Goal: Information Seeking & Learning: Understand process/instructions

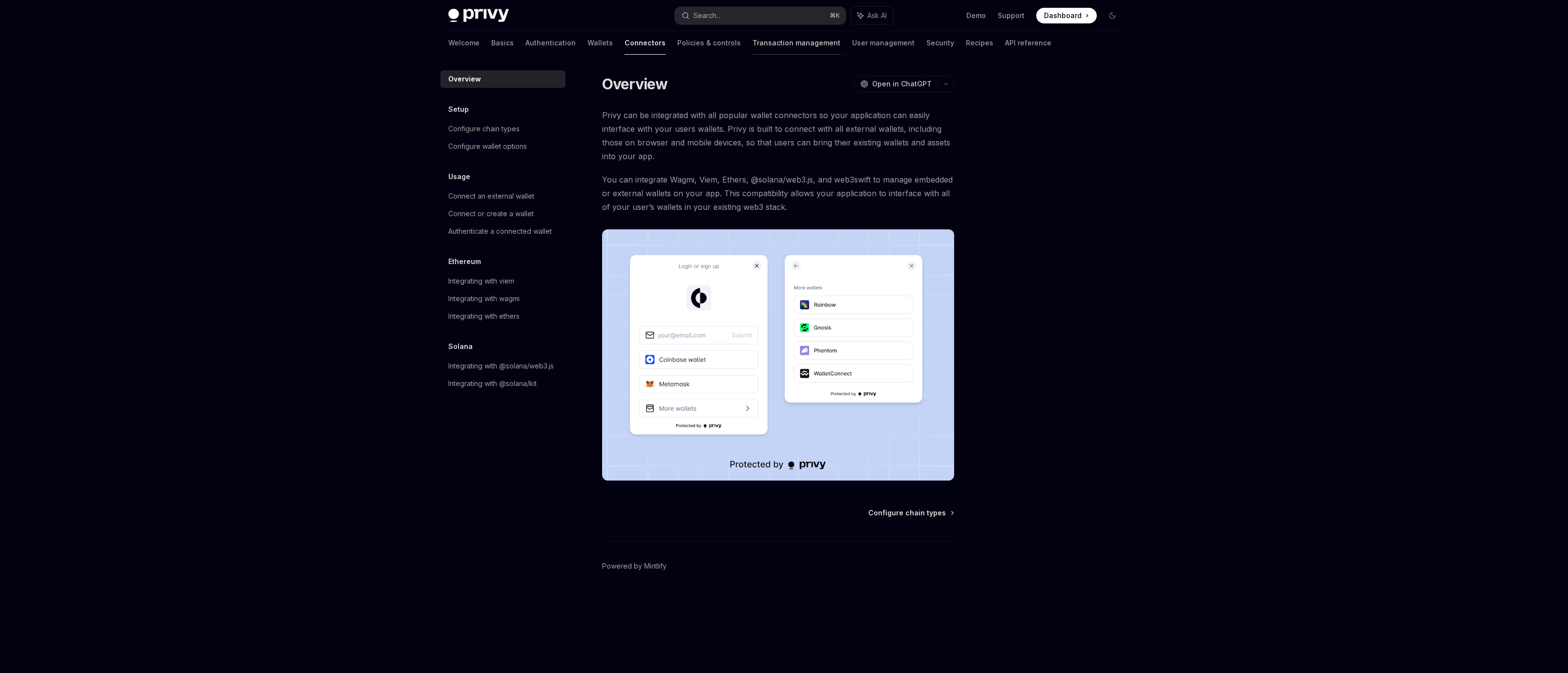
click at [752, 48] on link "Transaction management" at bounding box center [796, 43] width 88 height 24
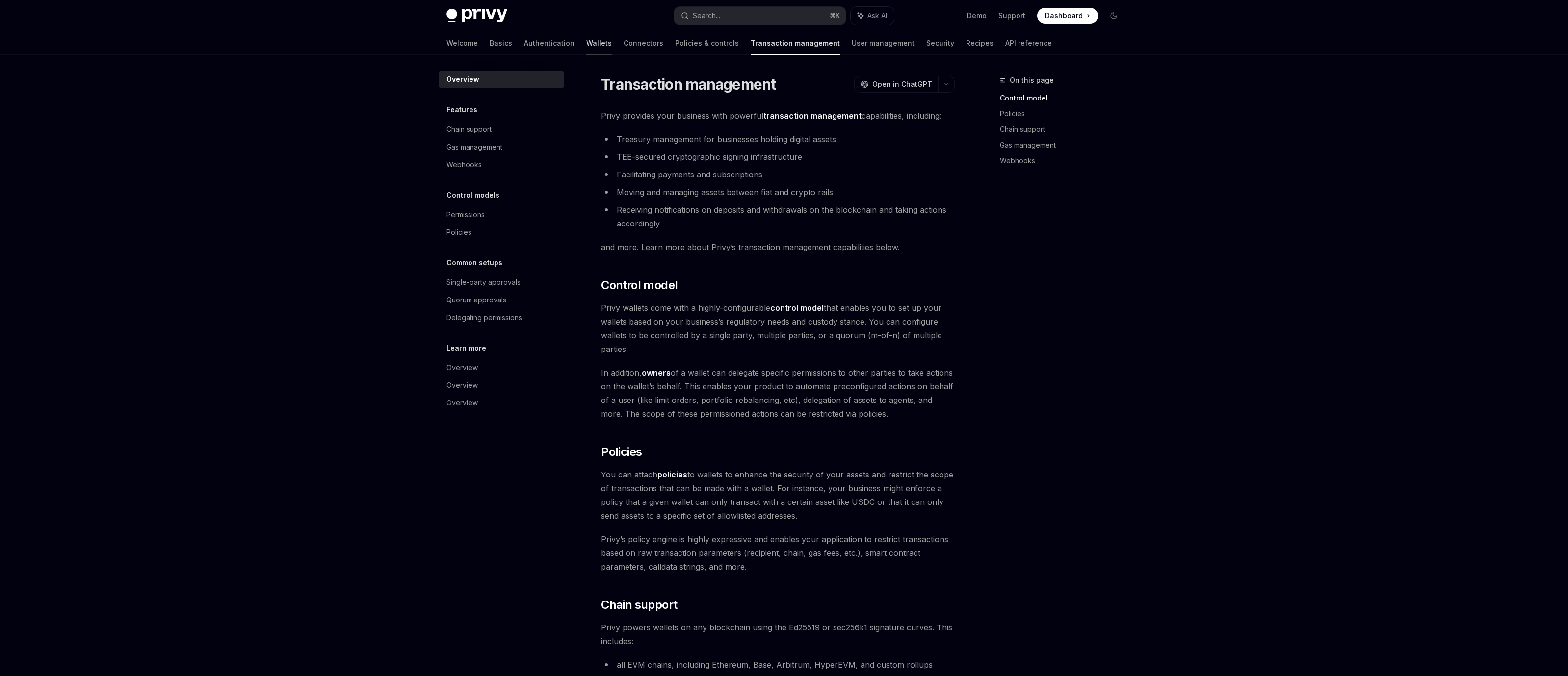
click at [586, 46] on link "Wallets" at bounding box center [599, 43] width 26 height 24
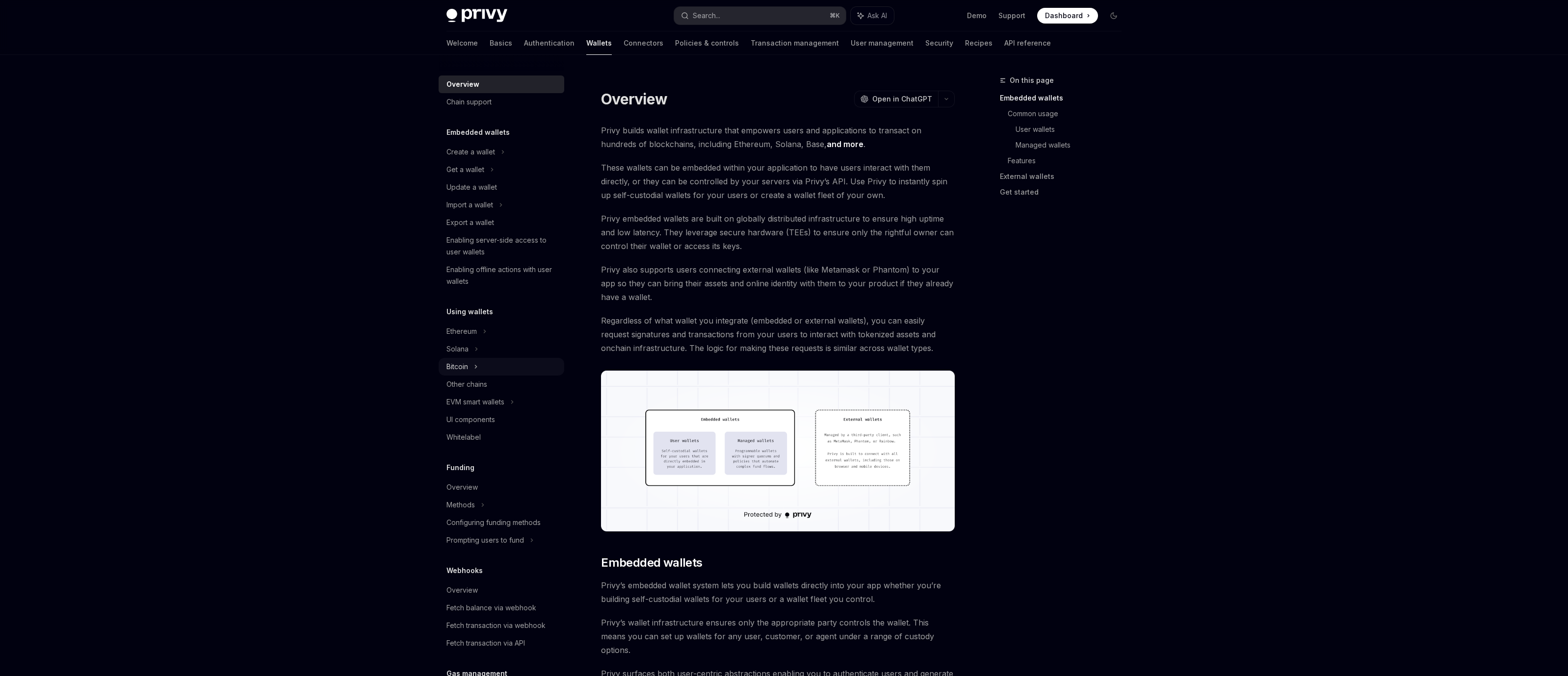
scroll to position [166, 0]
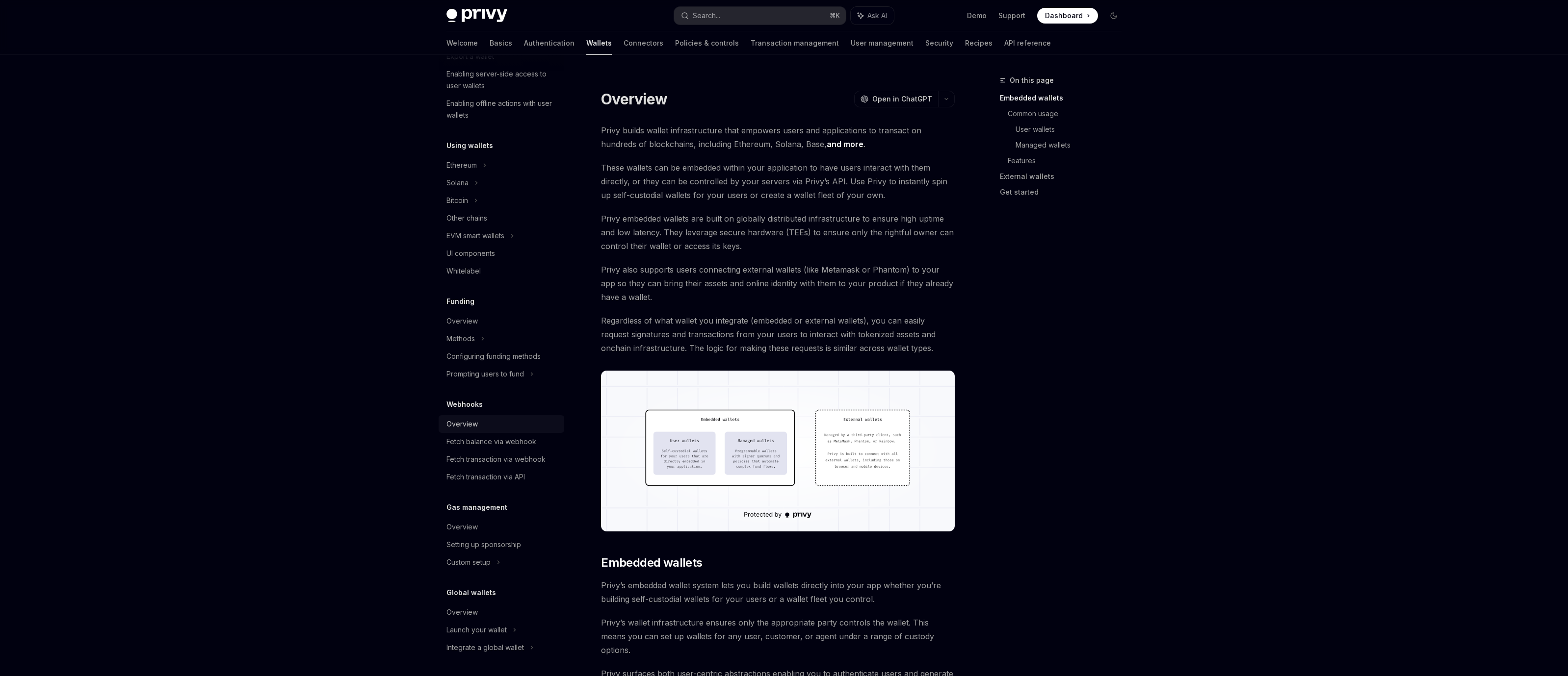
click at [504, 422] on div "Overview" at bounding box center [502, 424] width 112 height 12
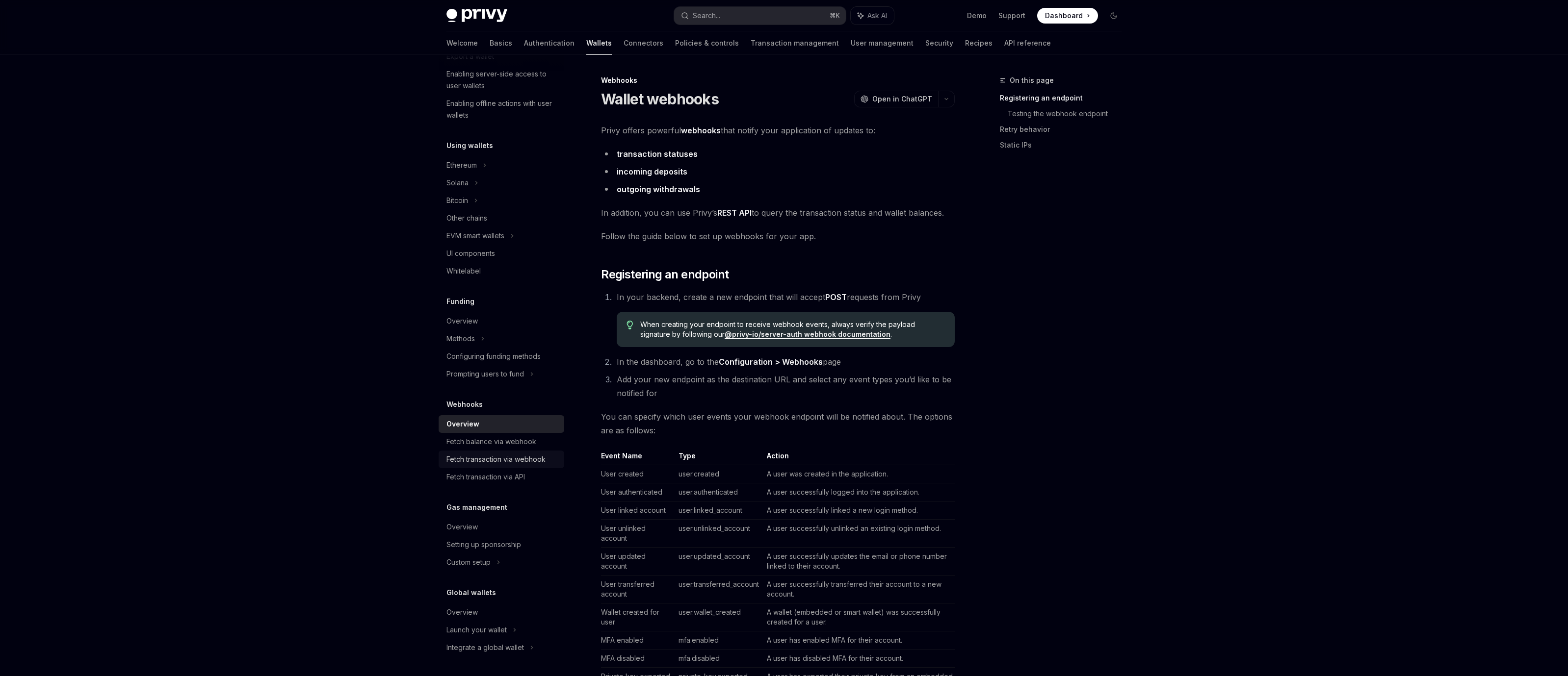
click at [523, 464] on div "Fetch transaction via webhook" at bounding box center [496, 460] width 99 height 12
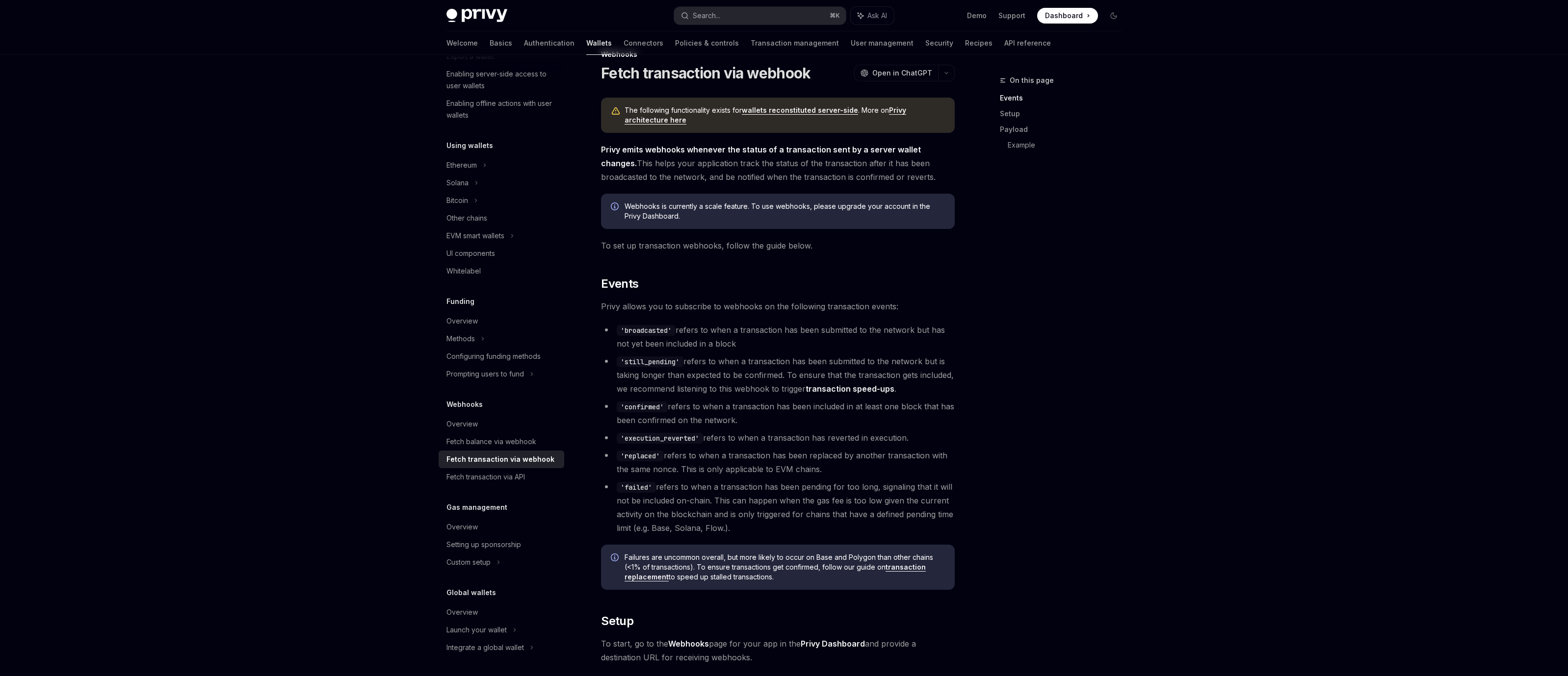
scroll to position [39, 0]
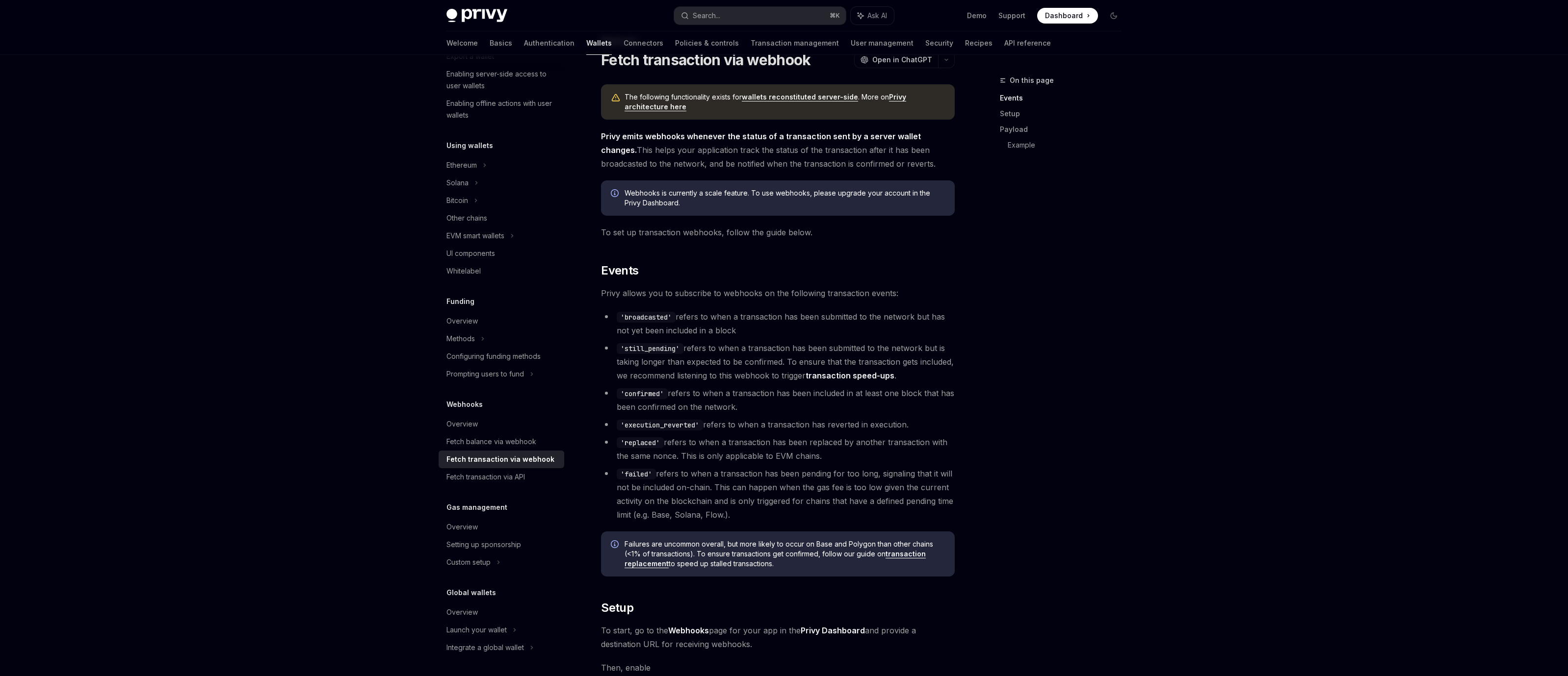
click at [641, 320] on code "'broadcasted'" at bounding box center [646, 317] width 59 height 11
click at [648, 348] on code "'still_pending'" at bounding box center [650, 349] width 67 height 11
click at [648, 347] on code "'still_pending'" at bounding box center [650, 349] width 67 height 11
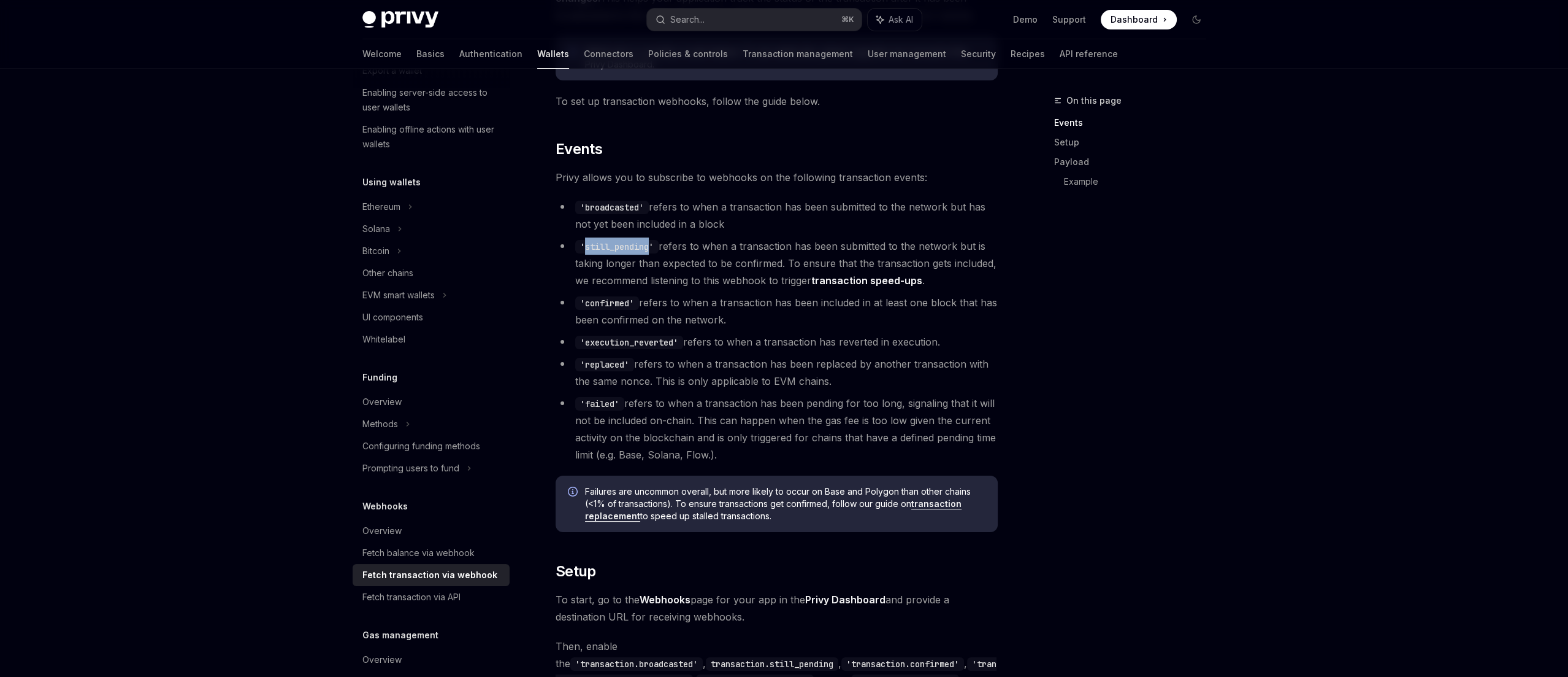
scroll to position [259, 0]
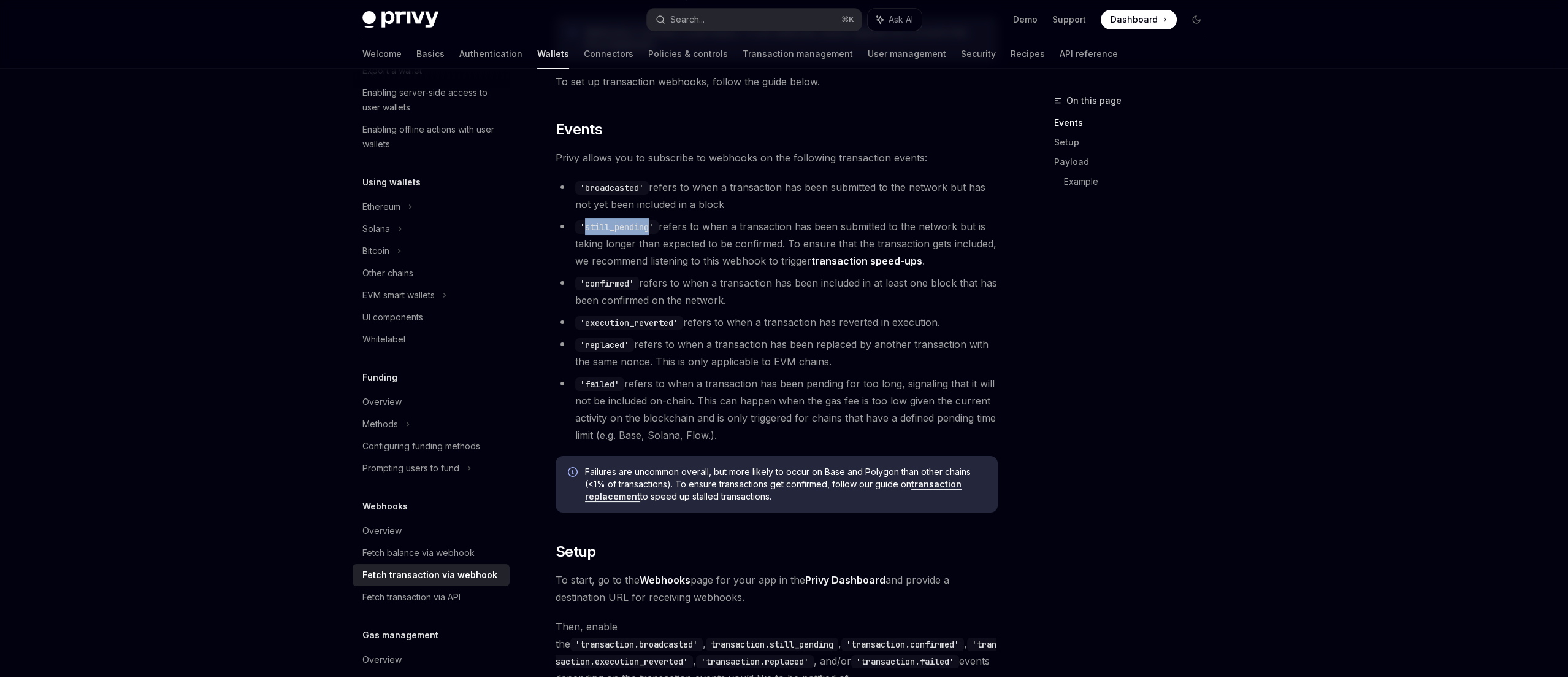
click at [619, 227] on code "'still_pending'" at bounding box center [617, 226] width 83 height 14
click at [646, 241] on li "'still_pending' refers to when a transaction has been submitted to the network …" at bounding box center [776, 243] width 442 height 51
drag, startPoint x: 646, startPoint y: 241, endPoint x: 627, endPoint y: 243, distance: 19.1
click at [627, 243] on li "'still_pending' refers to when a transaction has been submitted to the network …" at bounding box center [776, 243] width 442 height 51
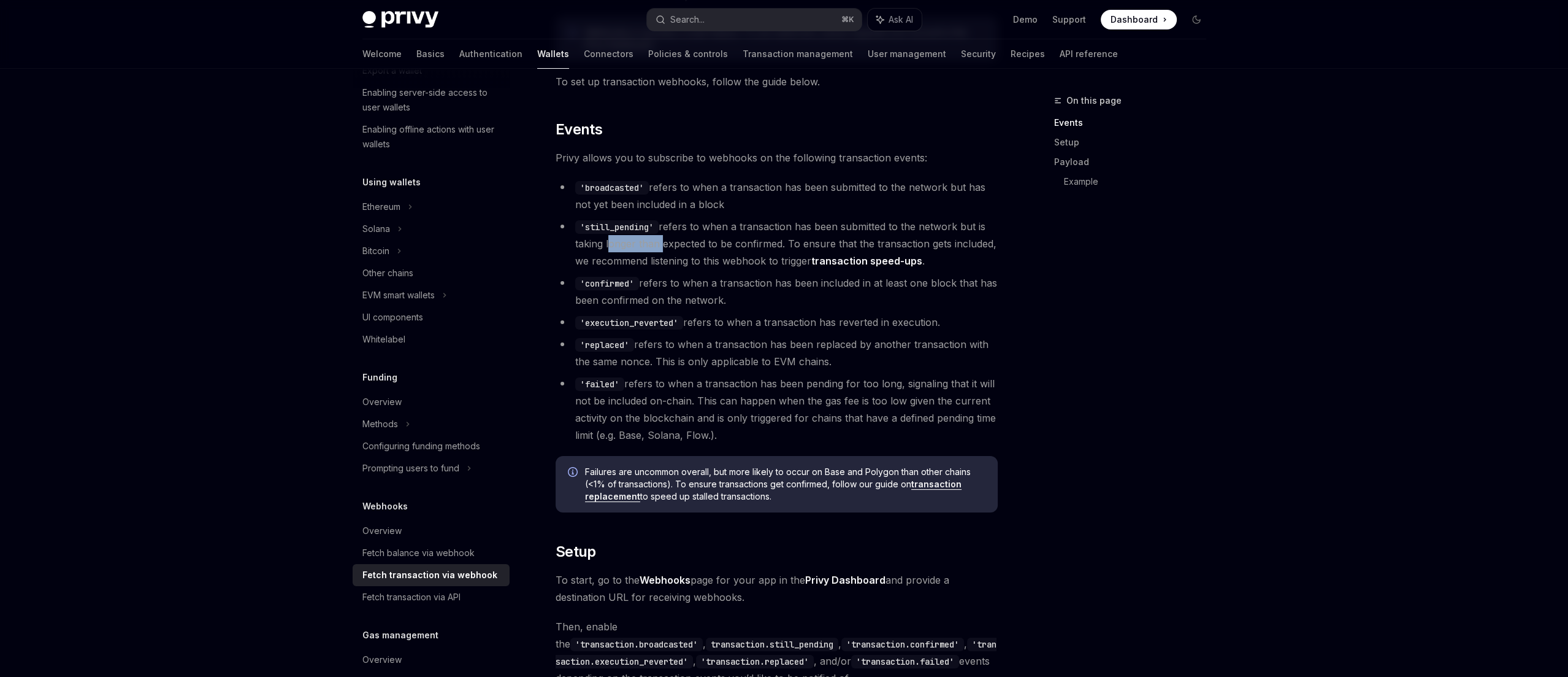
click at [644, 248] on li "'still_pending' refers to when a transaction has been submitted to the network …" at bounding box center [776, 243] width 442 height 51
click at [682, 253] on li "'still_pending' refers to when a transaction has been submitted to the network …" at bounding box center [776, 243] width 442 height 51
click at [626, 282] on code "'confirmed'" at bounding box center [607, 283] width 63 height 14
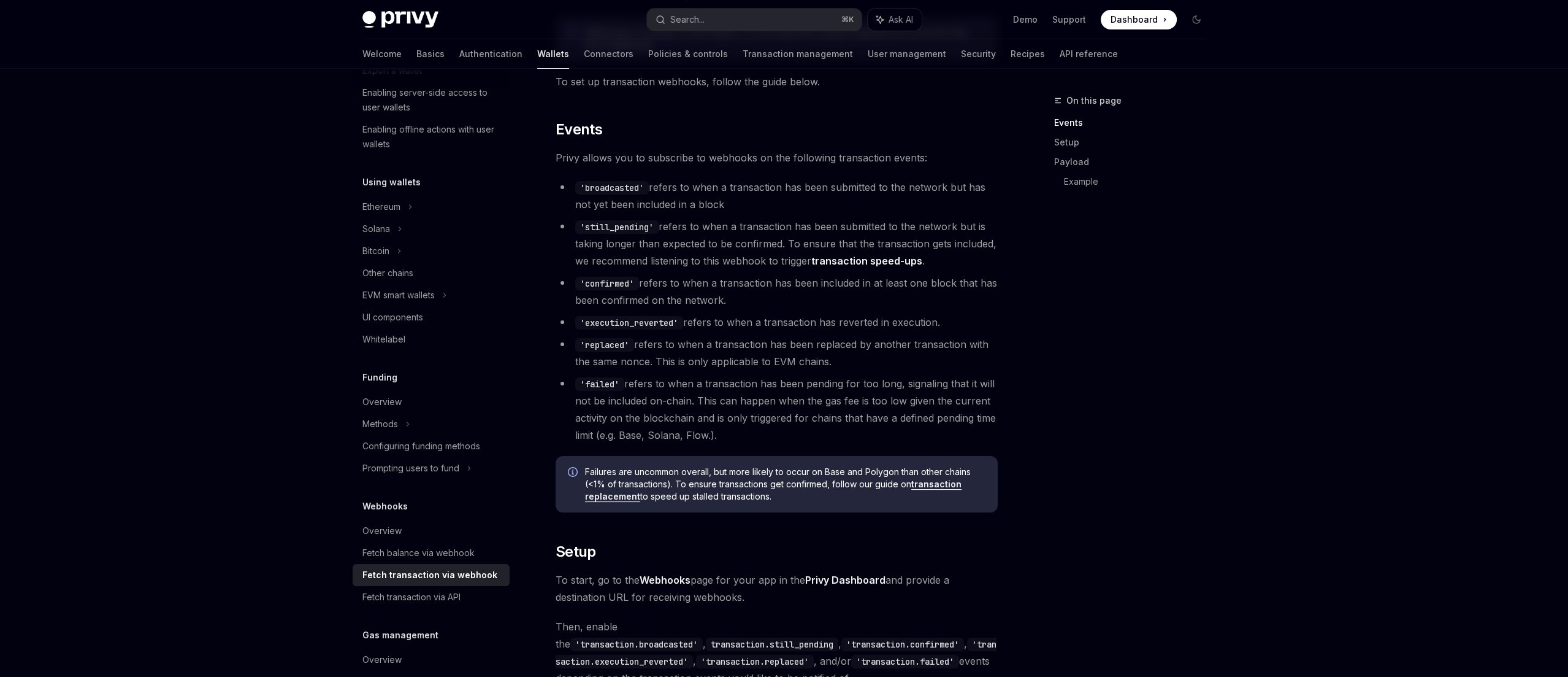
click at [695, 311] on ul "'broadcasted' refers to when a transaction has been submitted to the network bu…" at bounding box center [776, 311] width 442 height 265
click at [646, 316] on code "'execution_reverted'" at bounding box center [629, 322] width 108 height 14
click at [615, 338] on code "'replaced'" at bounding box center [605, 345] width 59 height 14
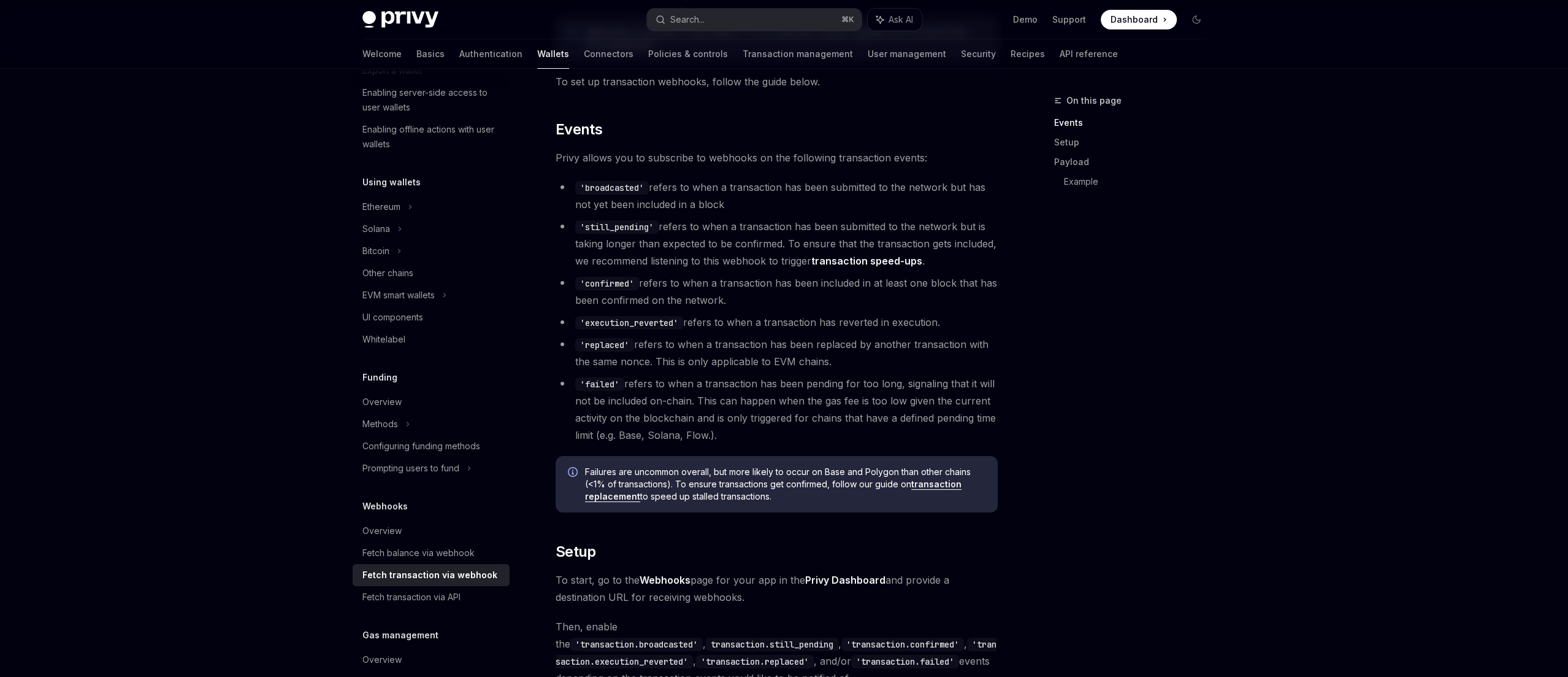
click at [633, 323] on code "'execution_reverted'" at bounding box center [629, 322] width 108 height 14
click at [633, 322] on code "'execution_reverted'" at bounding box center [629, 322] width 108 height 14
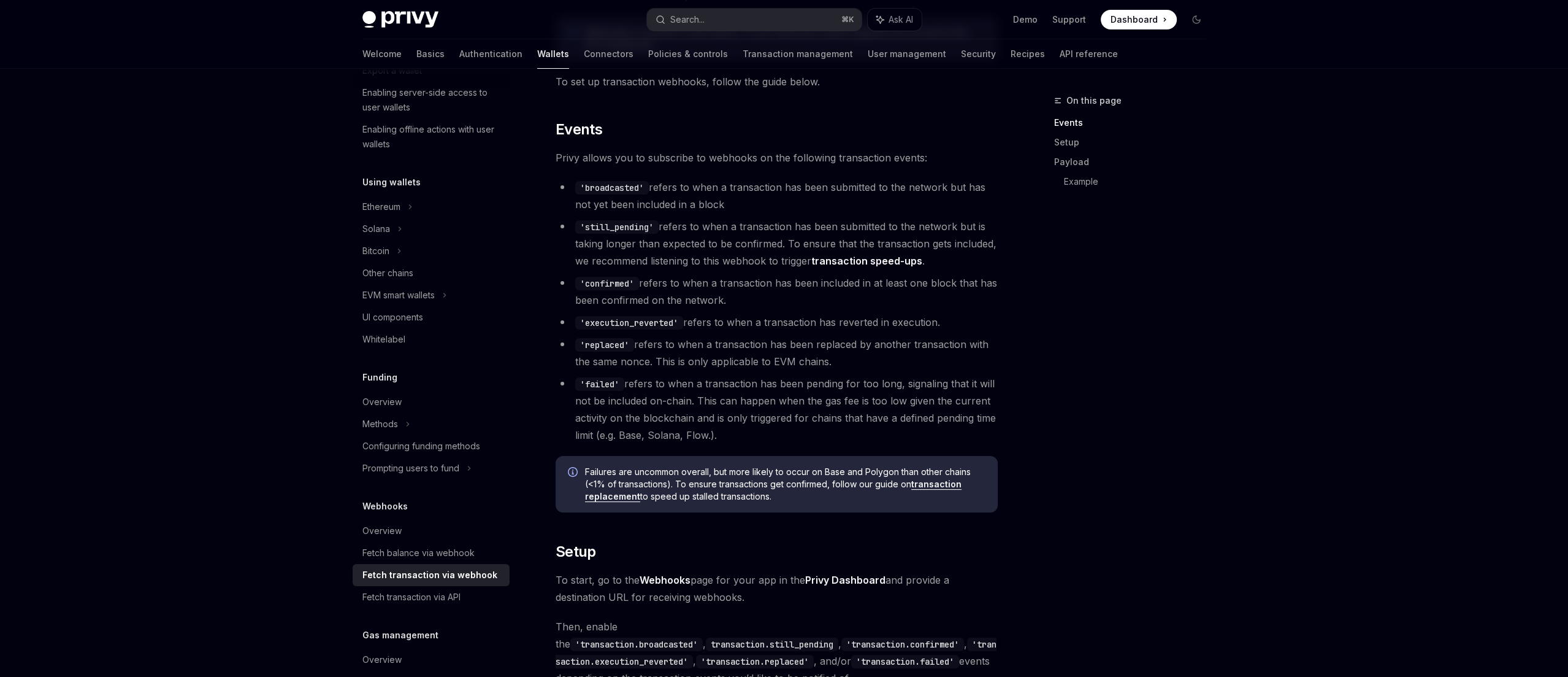
click at [633, 322] on code "'execution_reverted'" at bounding box center [629, 322] width 108 height 14
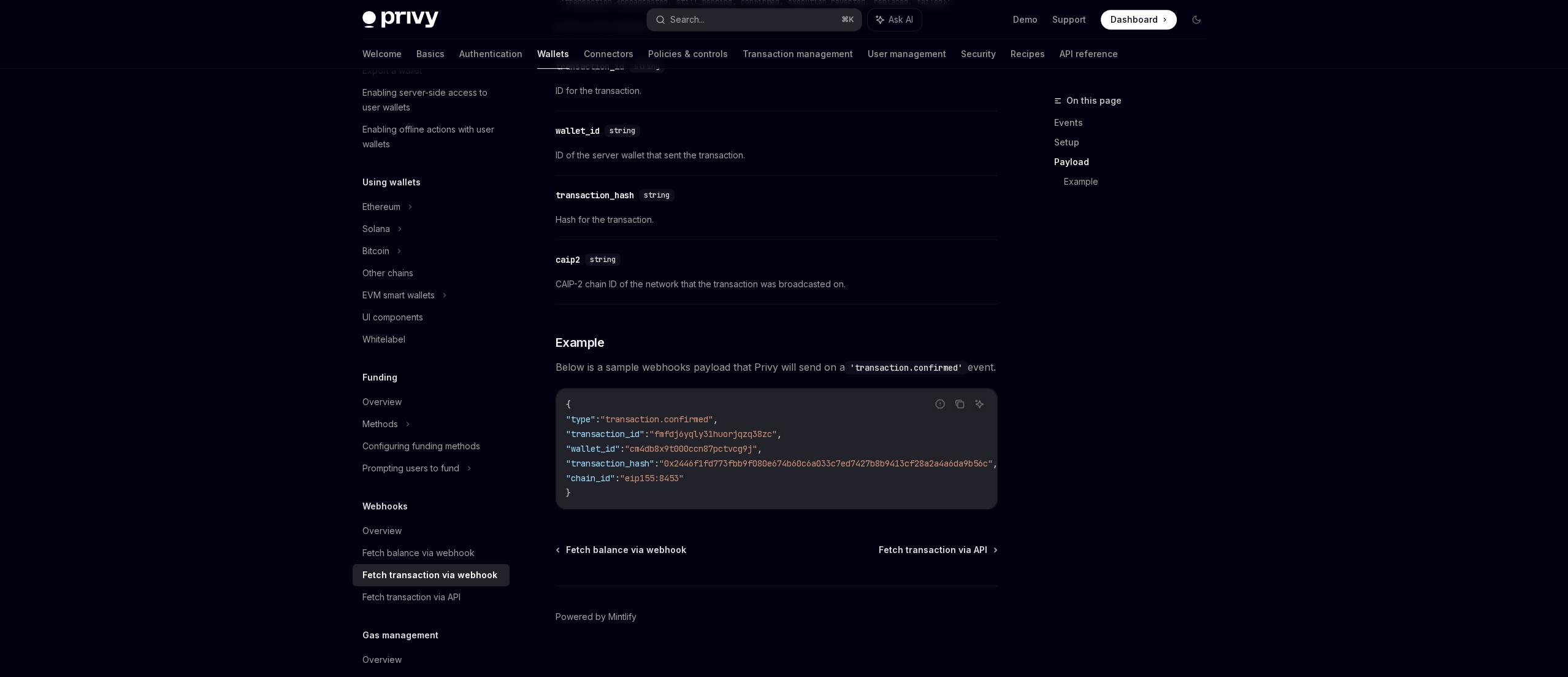
scroll to position [1127, 0]
drag, startPoint x: 787, startPoint y: 521, endPoint x: 795, endPoint y: 520, distance: 8.1
click at [795, 508] on div "{ "type" : "transaction.confirmed" , "transaction_id" : "fmfdj6yqly31huorjqzq38…" at bounding box center [776, 448] width 441 height 120
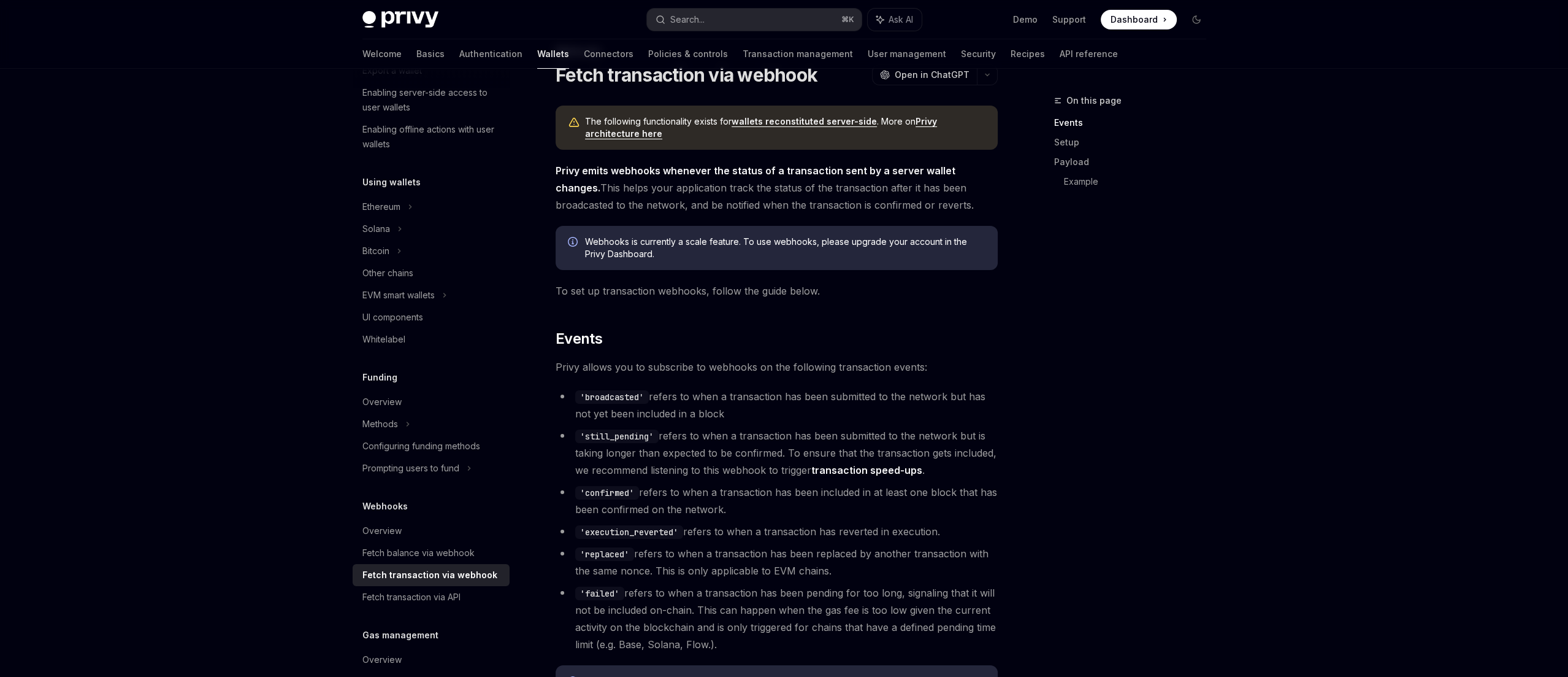
scroll to position [0, 0]
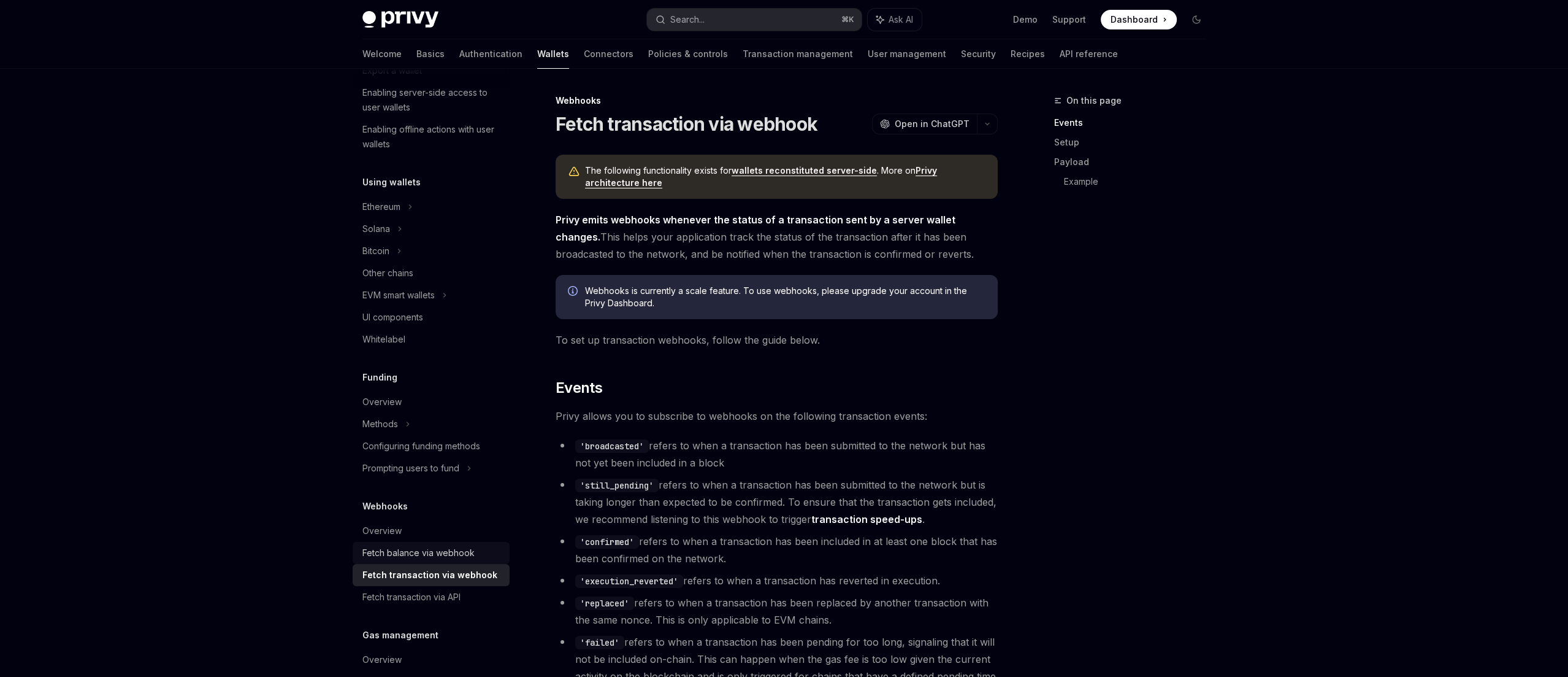
click at [445, 555] on div "Fetch balance via webhook" at bounding box center [418, 553] width 112 height 14
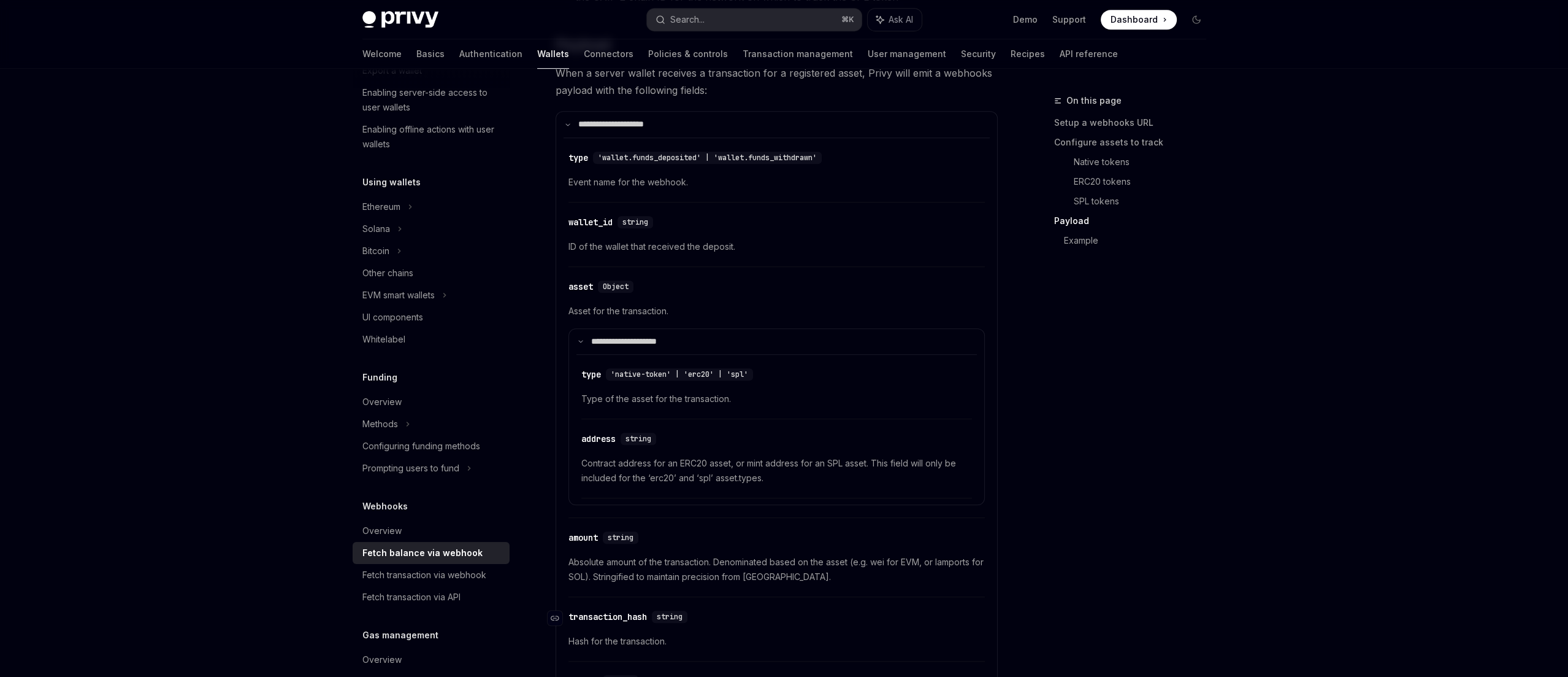
scroll to position [2091, 0]
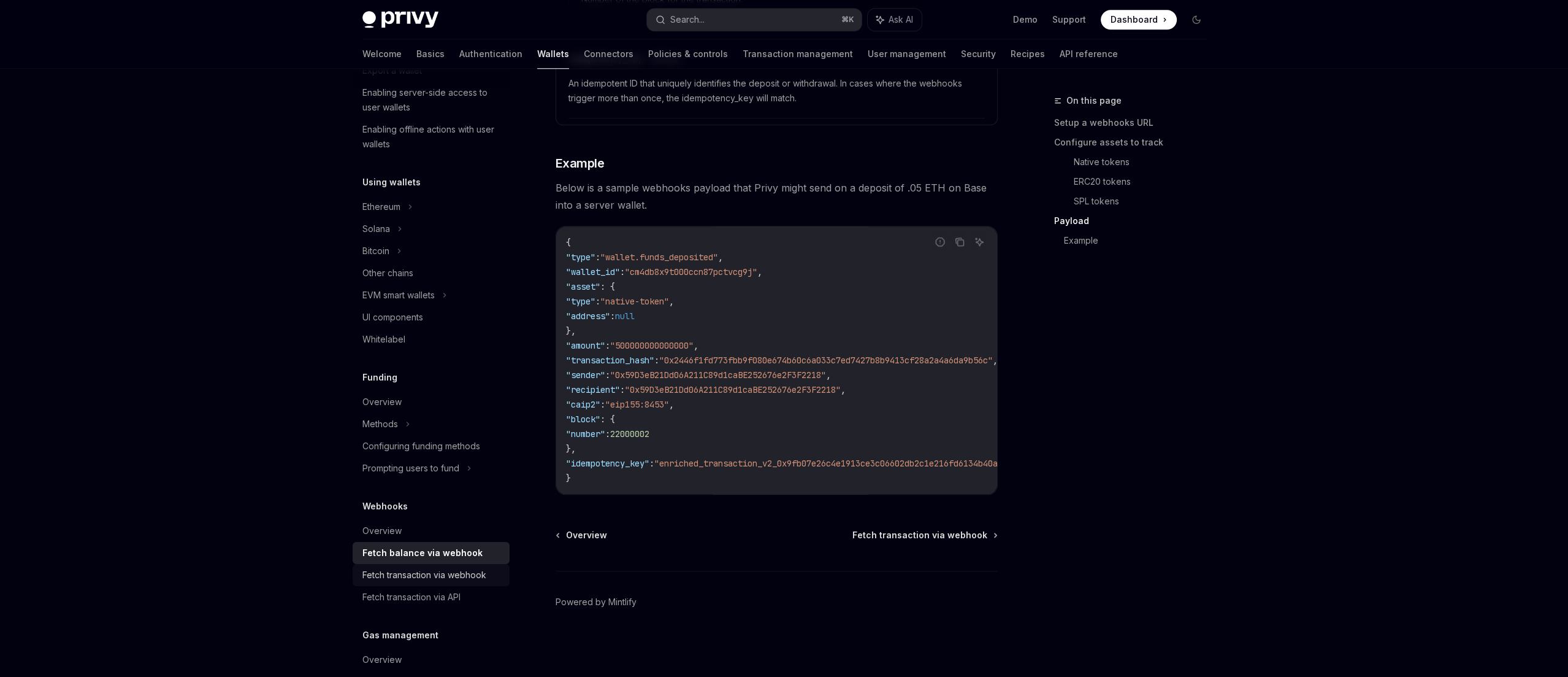
click at [444, 573] on div "Fetch transaction via webhook" at bounding box center [424, 575] width 124 height 14
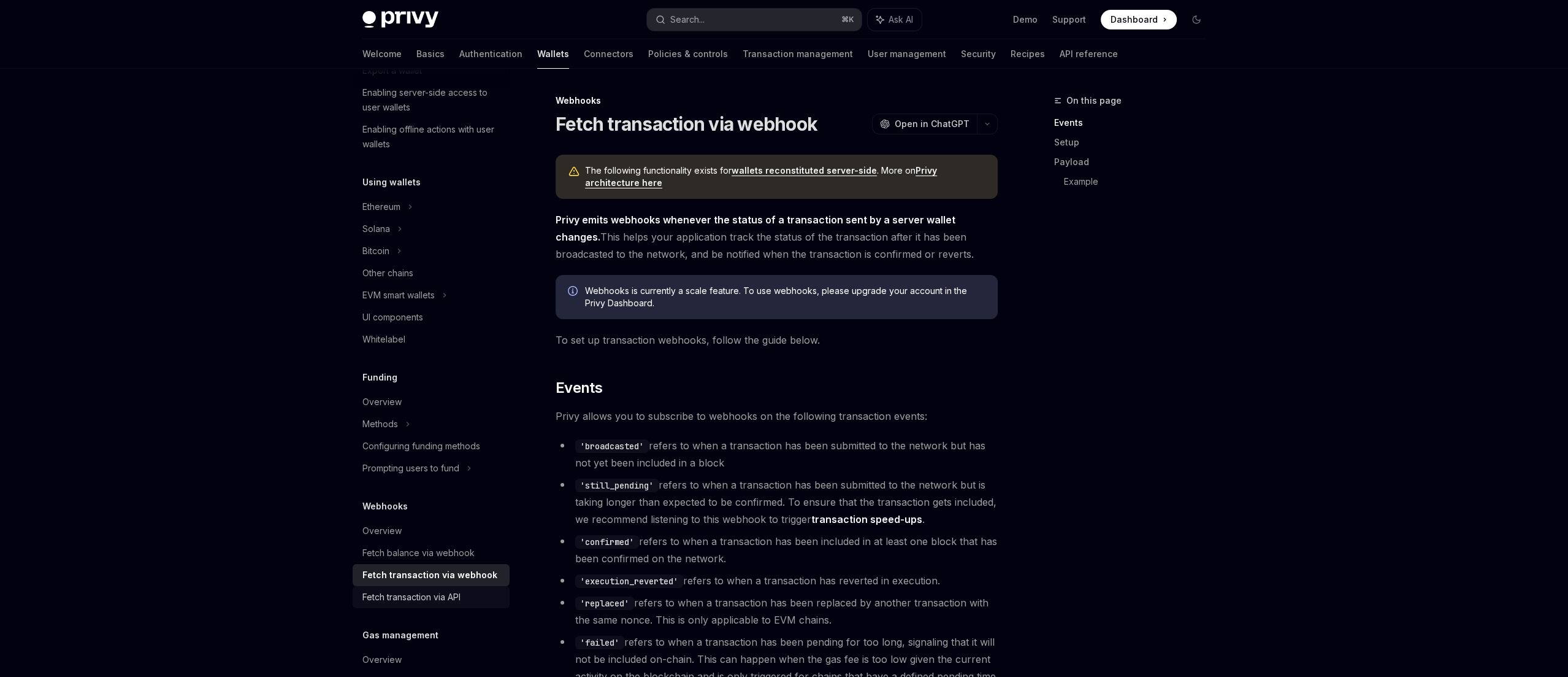
click at [438, 591] on div "Fetch transaction via API" at bounding box center [411, 597] width 98 height 14
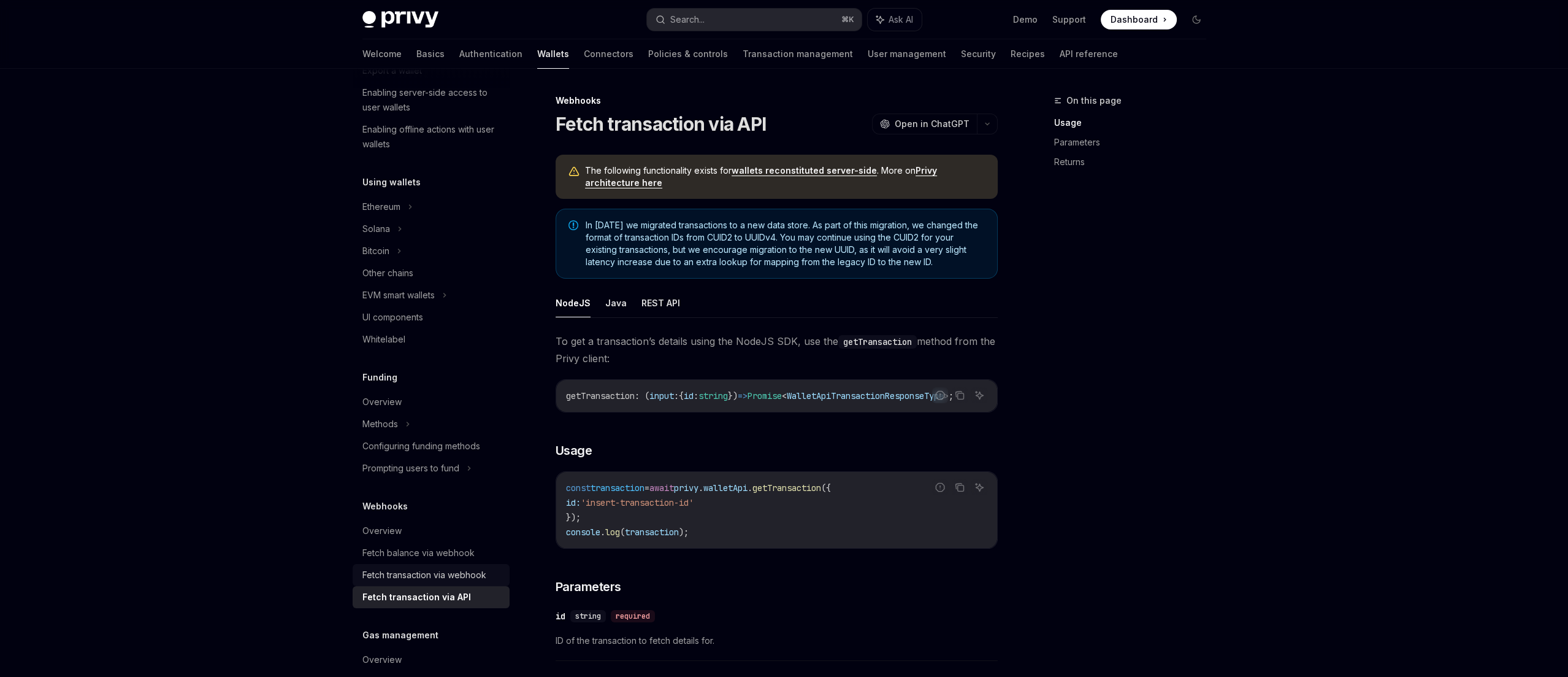
click at [441, 577] on div "Fetch transaction via webhook" at bounding box center [424, 575] width 124 height 14
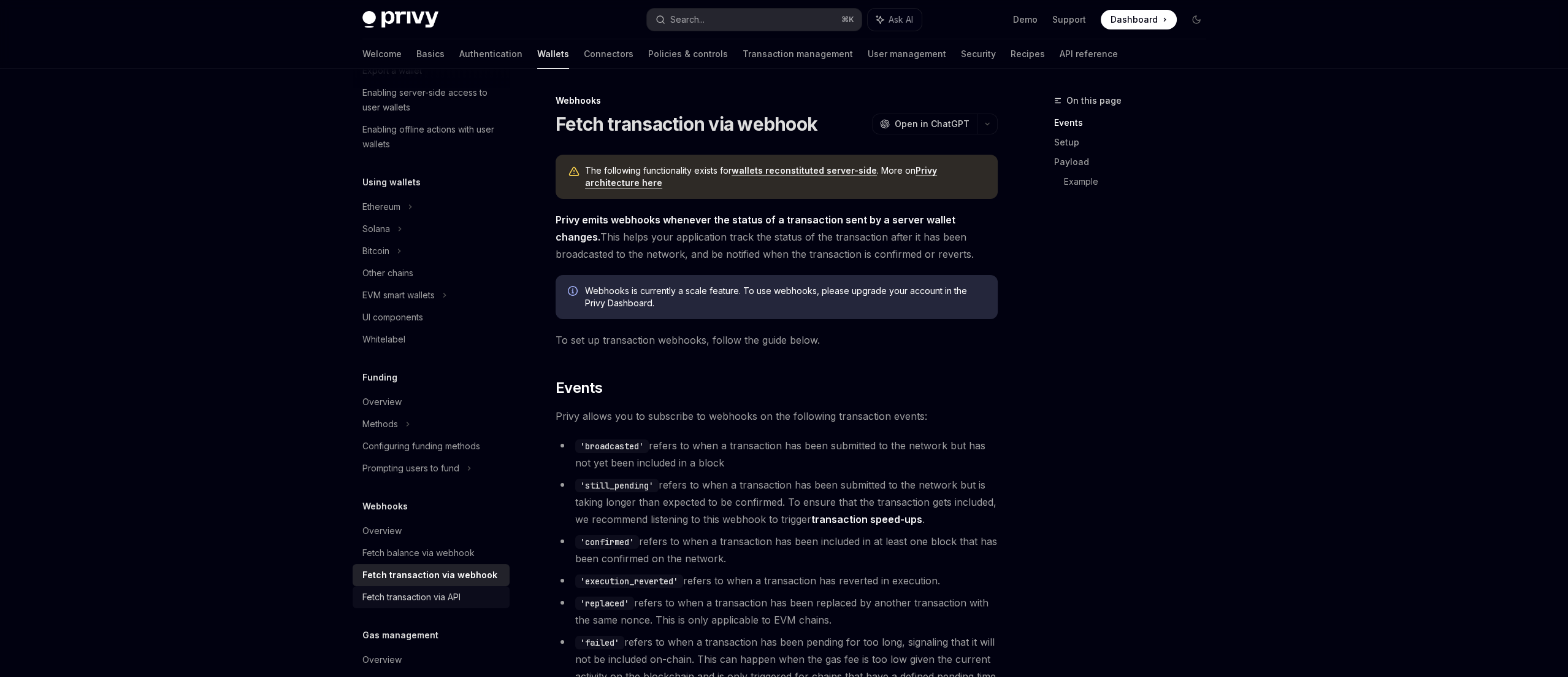
click at [442, 593] on div "Fetch transaction via API" at bounding box center [411, 597] width 98 height 14
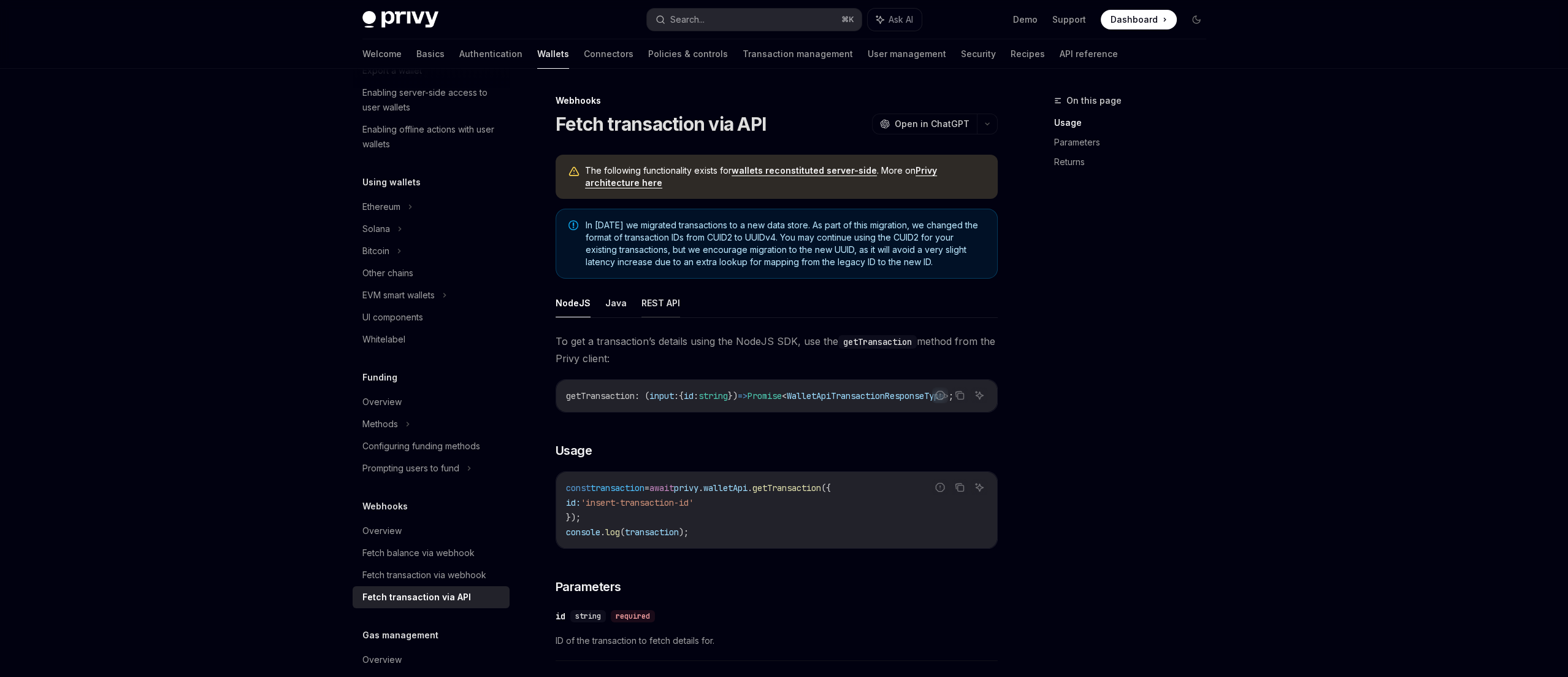
click at [646, 311] on button "REST API" at bounding box center [661, 303] width 39 height 29
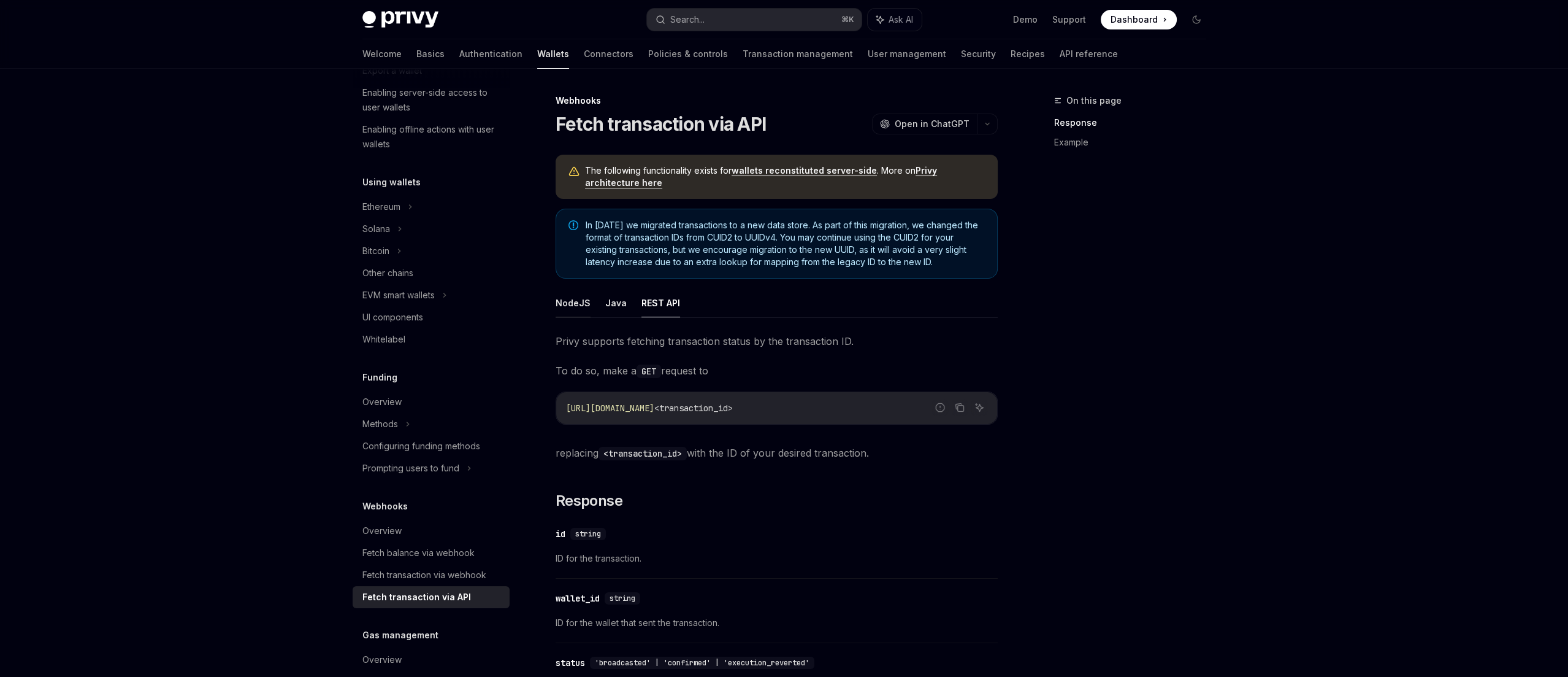
click at [565, 300] on button "NodeJS" at bounding box center [573, 303] width 35 height 29
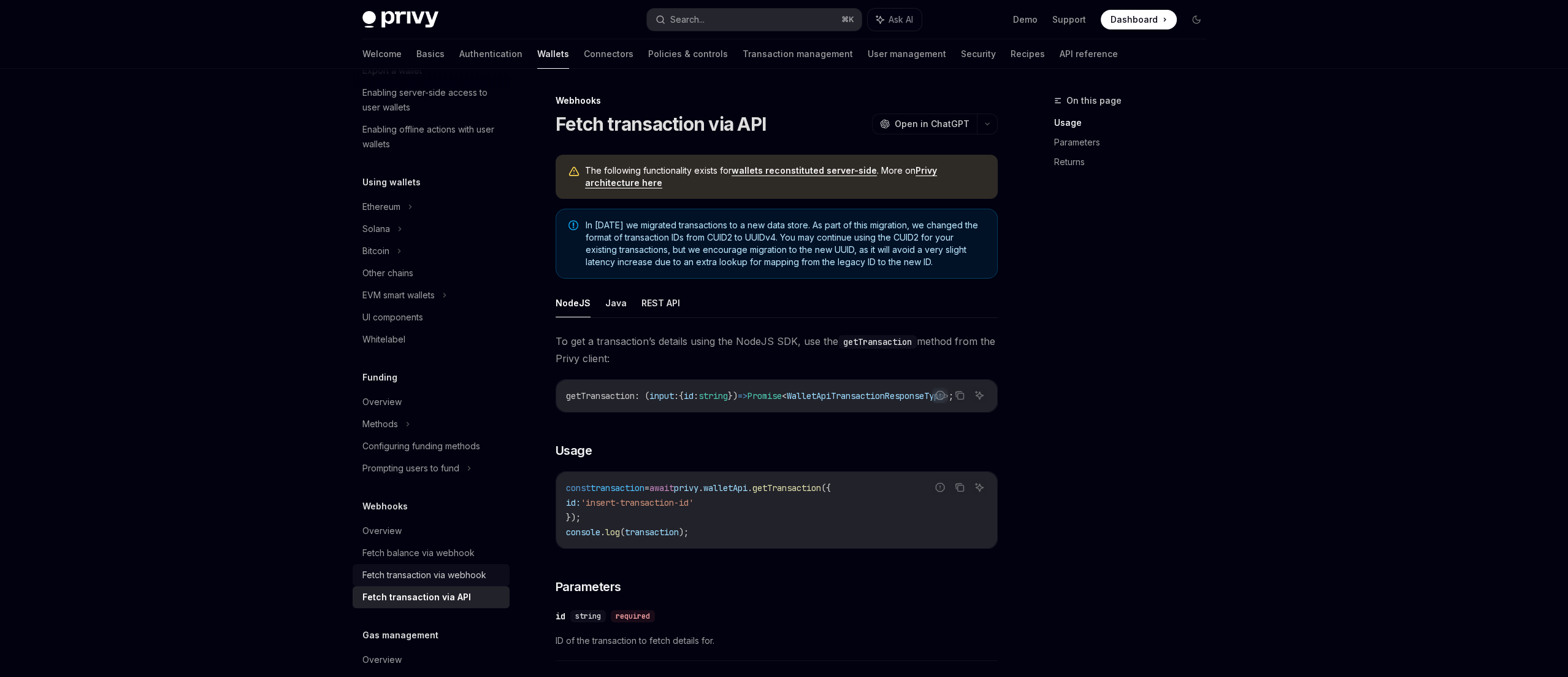
click at [399, 568] on div "Fetch transaction via webhook" at bounding box center [424, 575] width 124 height 14
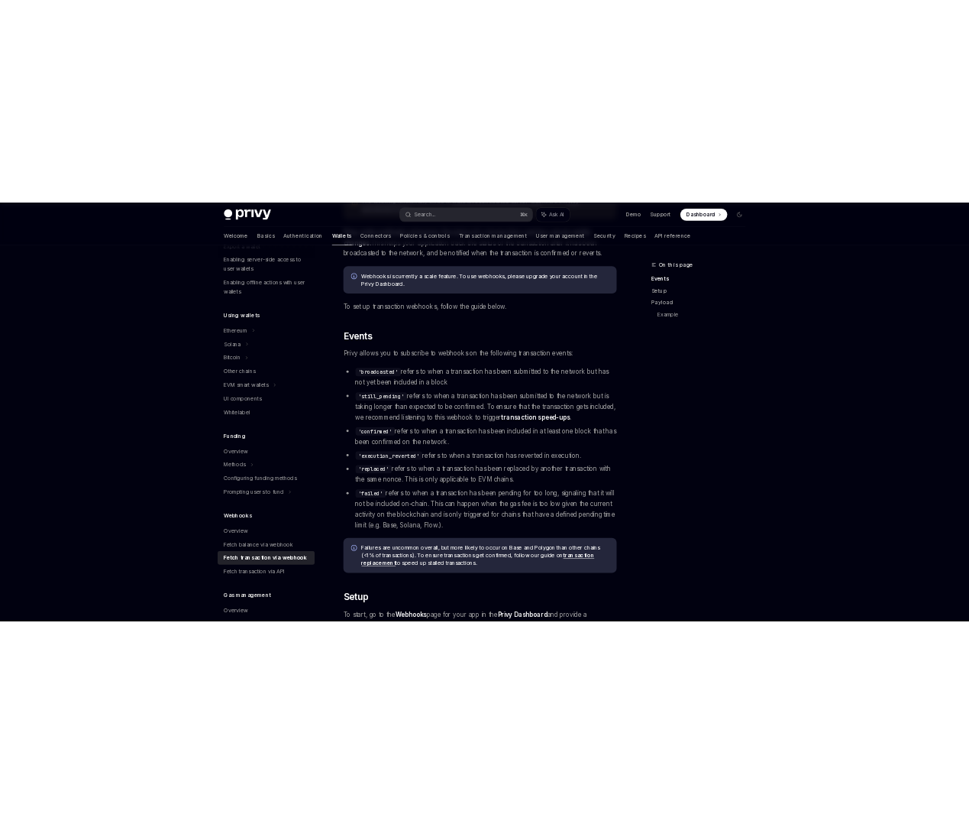
scroll to position [225, 0]
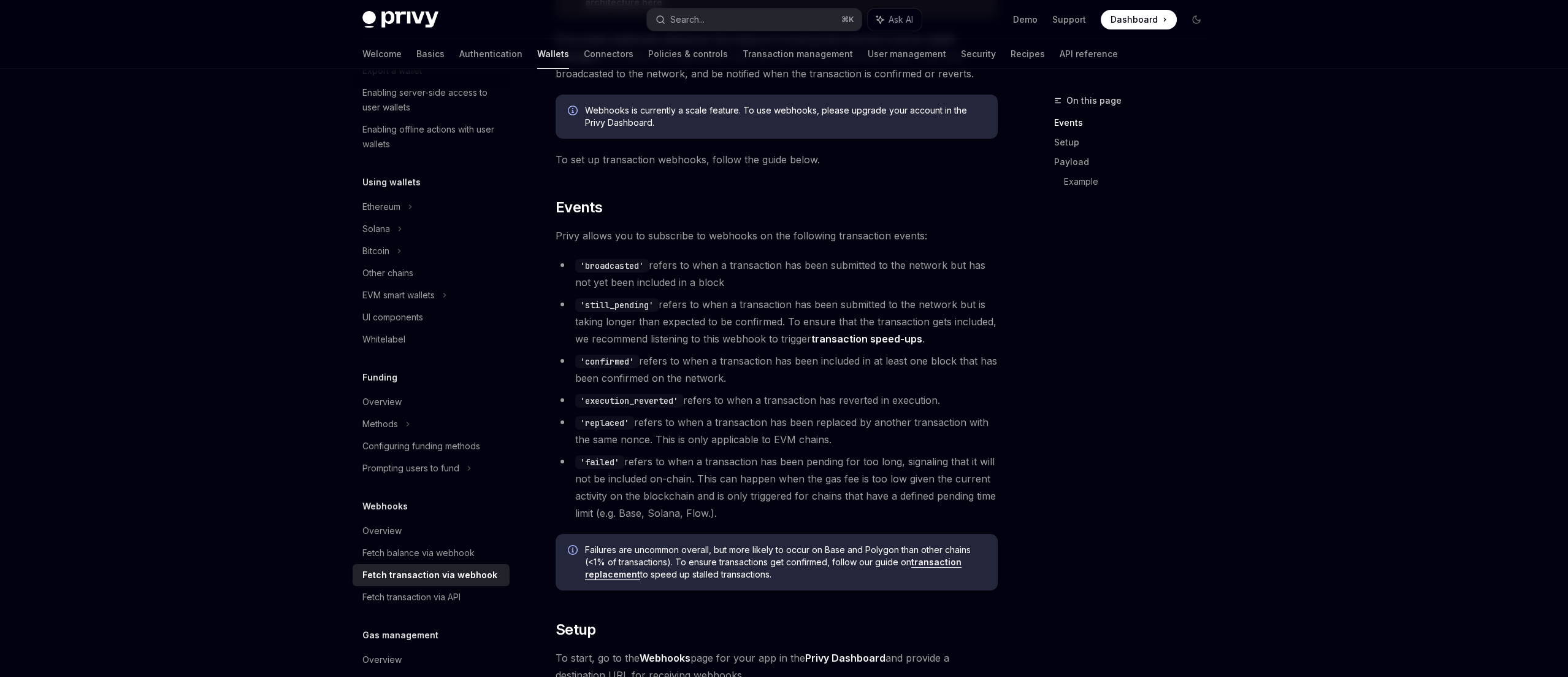
click at [922, 560] on link "transaction replacement" at bounding box center [773, 568] width 377 height 23
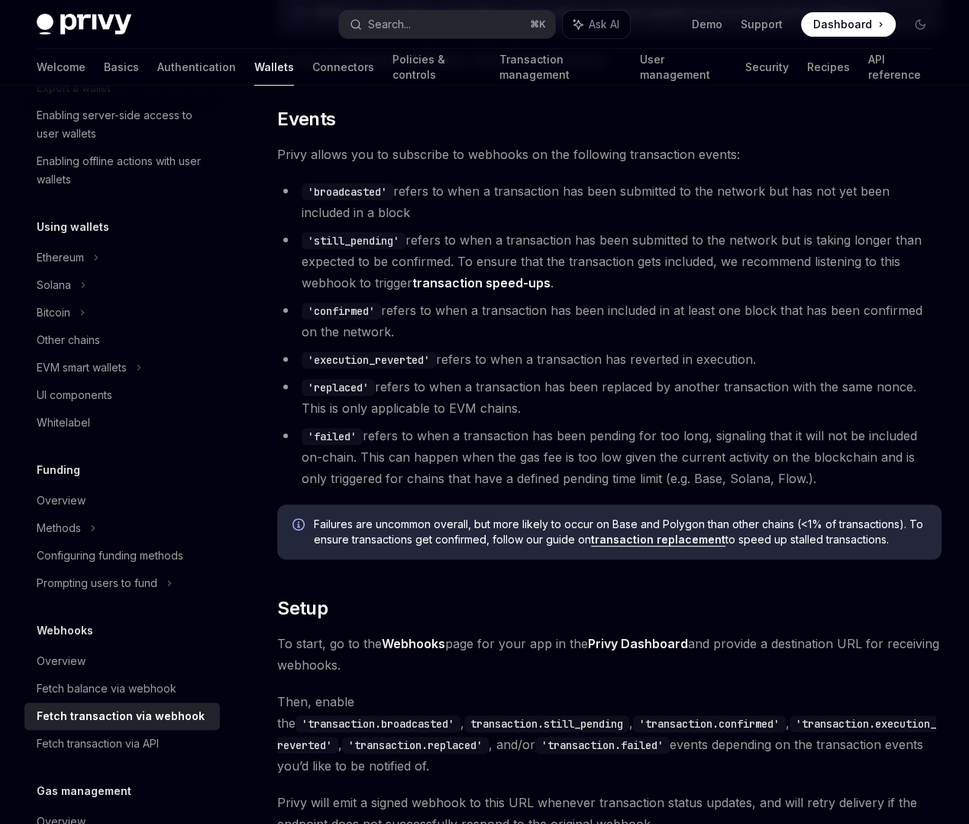
scroll to position [408, 0]
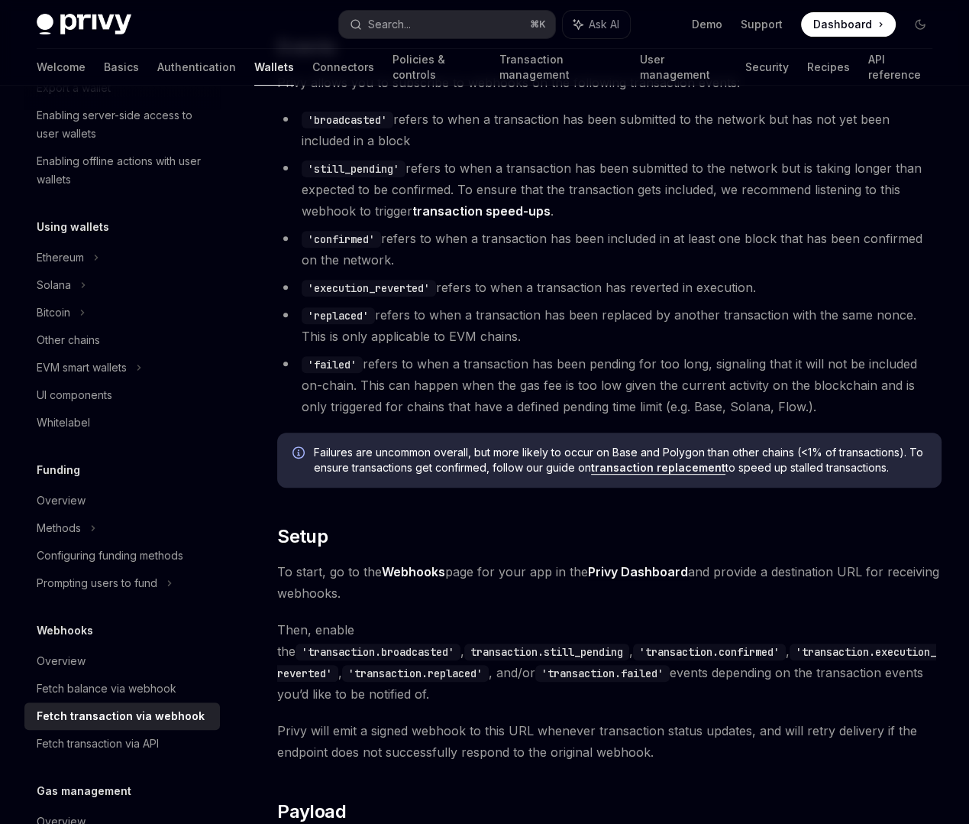
click at [499, 417] on ul "'broadcasted' refers to when a transaction has been submitted to the network bu…" at bounding box center [609, 262] width 665 height 309
click at [642, 298] on li "'execution_reverted' refers to when a transaction has reverted in execution." at bounding box center [609, 287] width 665 height 21
click at [603, 298] on li "'execution_reverted' refers to when a transaction has reverted in execution." at bounding box center [609, 287] width 665 height 21
click at [500, 298] on li "'execution_reverted' refers to when a transaction has reverted in execution." at bounding box center [609, 287] width 665 height 21
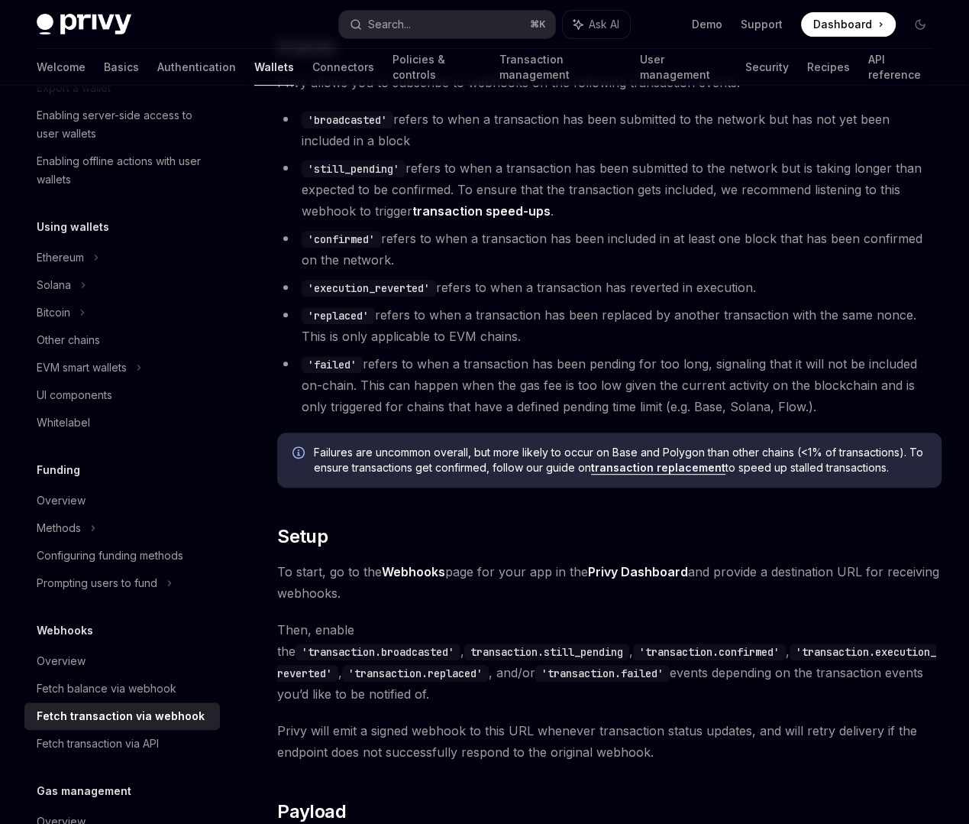
click at [451, 298] on li "'execution_reverted' refers to when a transaction has reverted in execution." at bounding box center [609, 287] width 665 height 21
drag, startPoint x: 451, startPoint y: 471, endPoint x: 530, endPoint y: 493, distance: 82.5
click at [530, 298] on li "'execution_reverted' refers to when a transaction has reverted in execution." at bounding box center [609, 287] width 665 height 21
click at [474, 298] on li "'execution_reverted' refers to when a transaction has reverted in execution." at bounding box center [609, 287] width 665 height 21
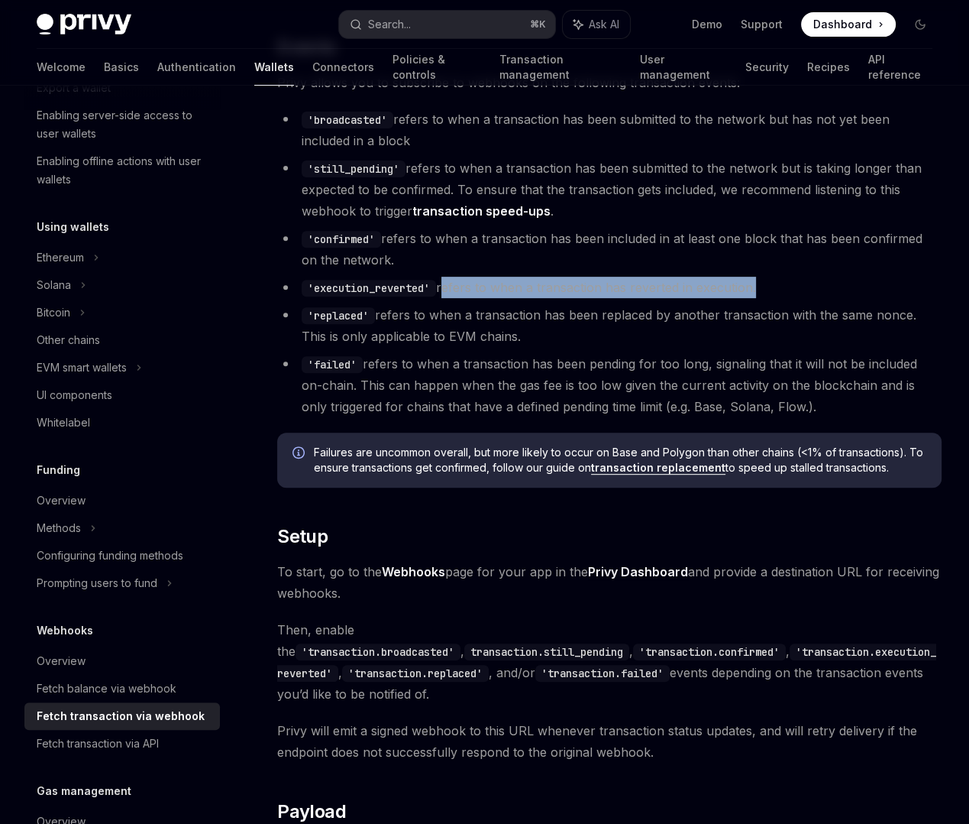
click at [471, 298] on li "'execution_reverted' refers to when a transaction has reverted in execution." at bounding box center [609, 287] width 665 height 21
drag, startPoint x: 471, startPoint y: 476, endPoint x: 481, endPoint y: 486, distance: 14.6
click at [481, 298] on li "'execution_reverted' refers to when a transaction has reverted in execution." at bounding box center [609, 287] width 665 height 21
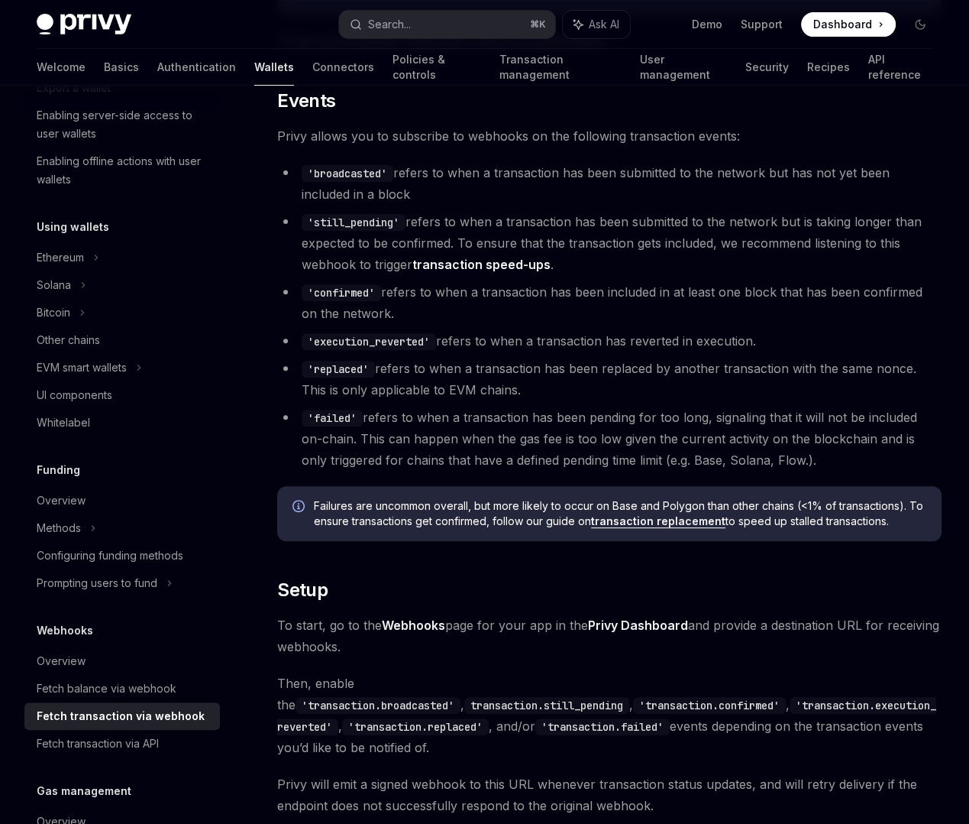
scroll to position [395, 0]
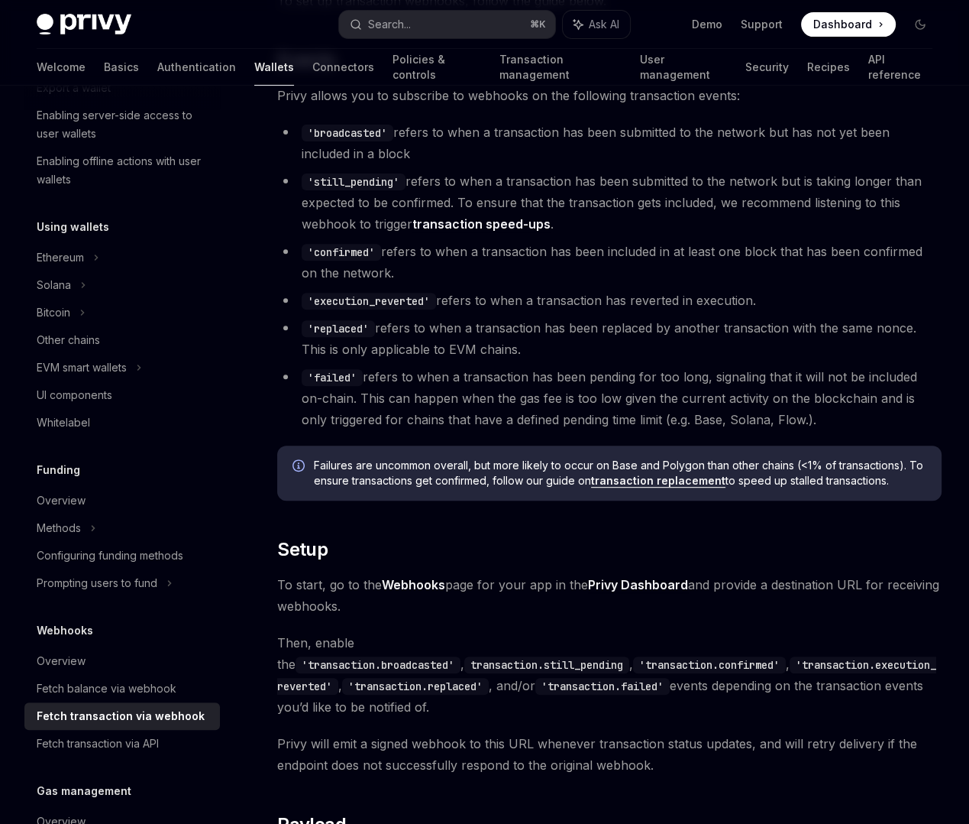
click at [361, 141] on code "'broadcasted'" at bounding box center [348, 133] width 92 height 17
click at [351, 235] on li "'still_pending' refers to when a transaction has been submitted to the network …" at bounding box center [609, 202] width 665 height 64
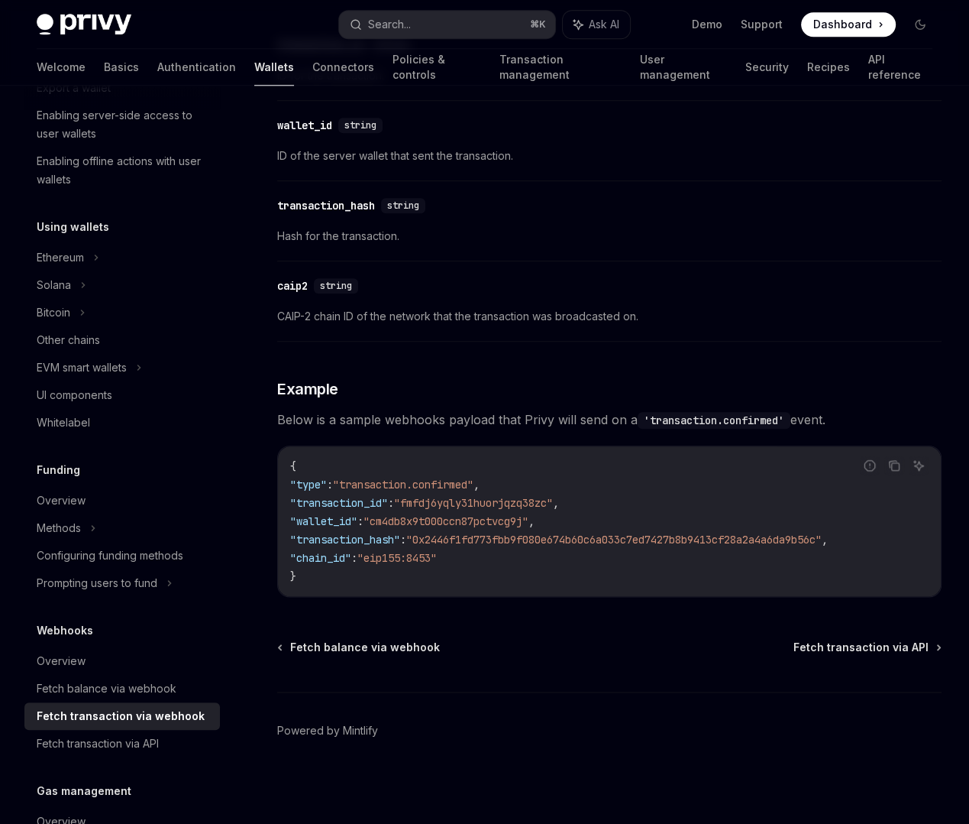
scroll to position [1493, 0]
click at [847, 22] on span "Dashboard" at bounding box center [843, 24] width 59 height 15
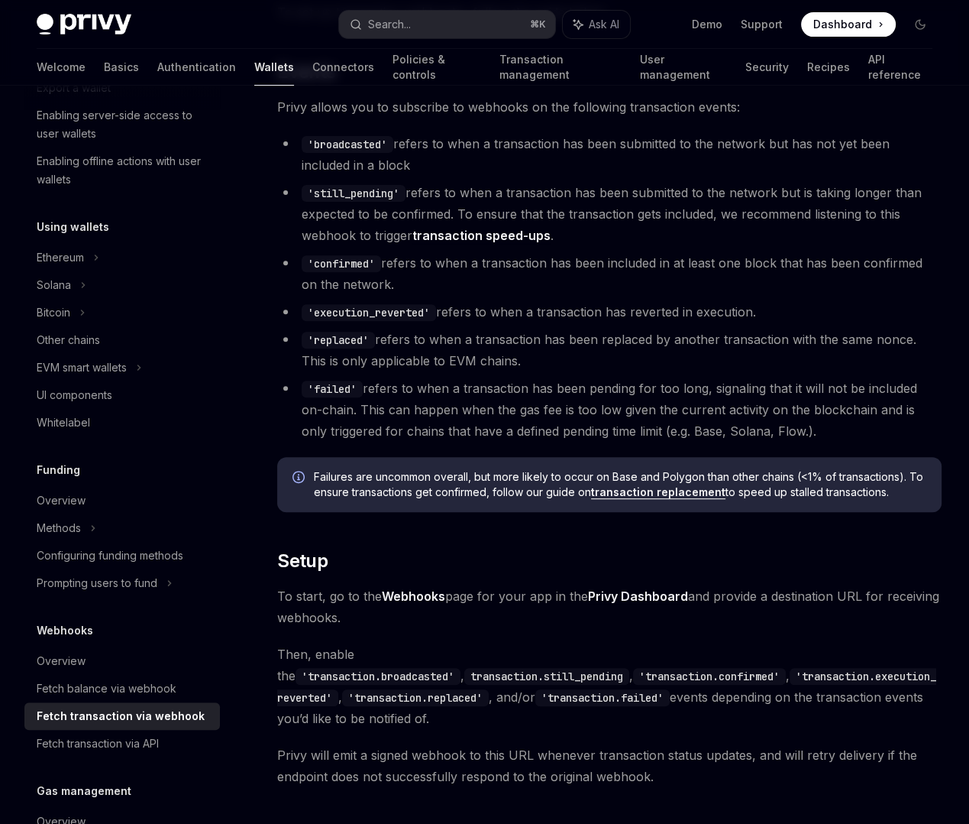
scroll to position [385, 0]
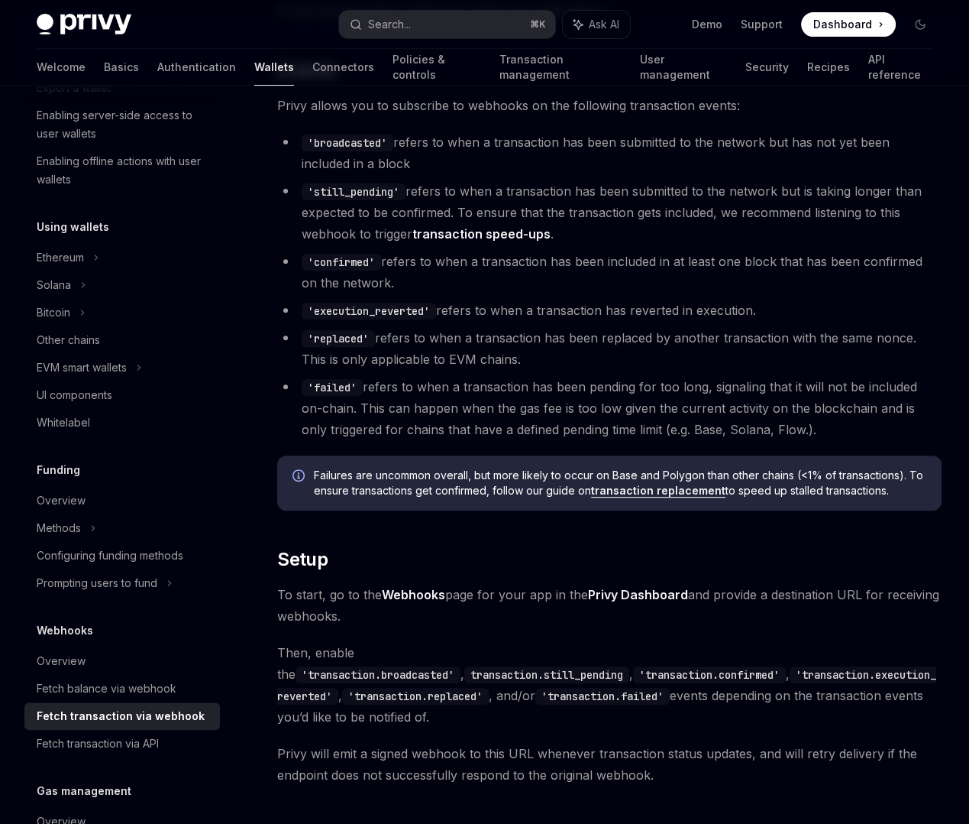
click at [477, 293] on li "'confirmed' refers to when a transaction has been included in at least one bloc…" at bounding box center [609, 272] width 665 height 43
click at [497, 321] on li "'execution_reverted' refers to when a transaction has reverted in execution." at bounding box center [609, 309] width 665 height 21
click at [470, 321] on li "'execution_reverted' refers to when a transaction has reverted in execution." at bounding box center [609, 309] width 665 height 21
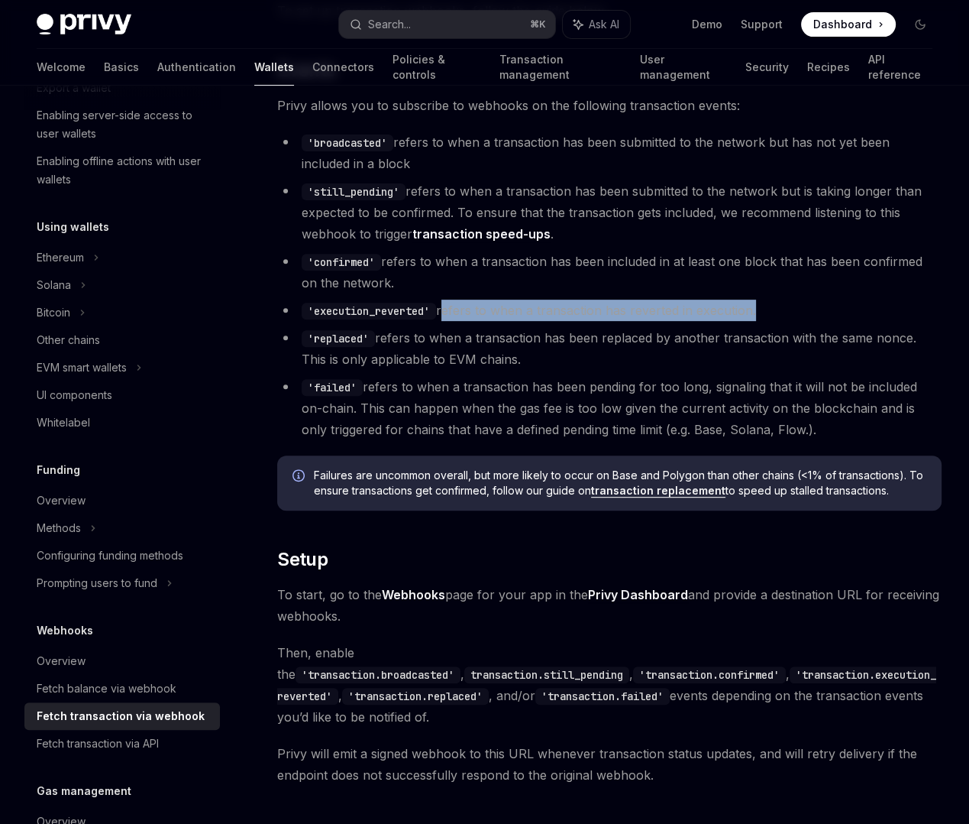
drag, startPoint x: 470, startPoint y: 495, endPoint x: 403, endPoint y: 513, distance: 69.5
click at [403, 321] on li "'execution_reverted' refers to when a transaction has reverted in execution." at bounding box center [609, 309] width 665 height 21
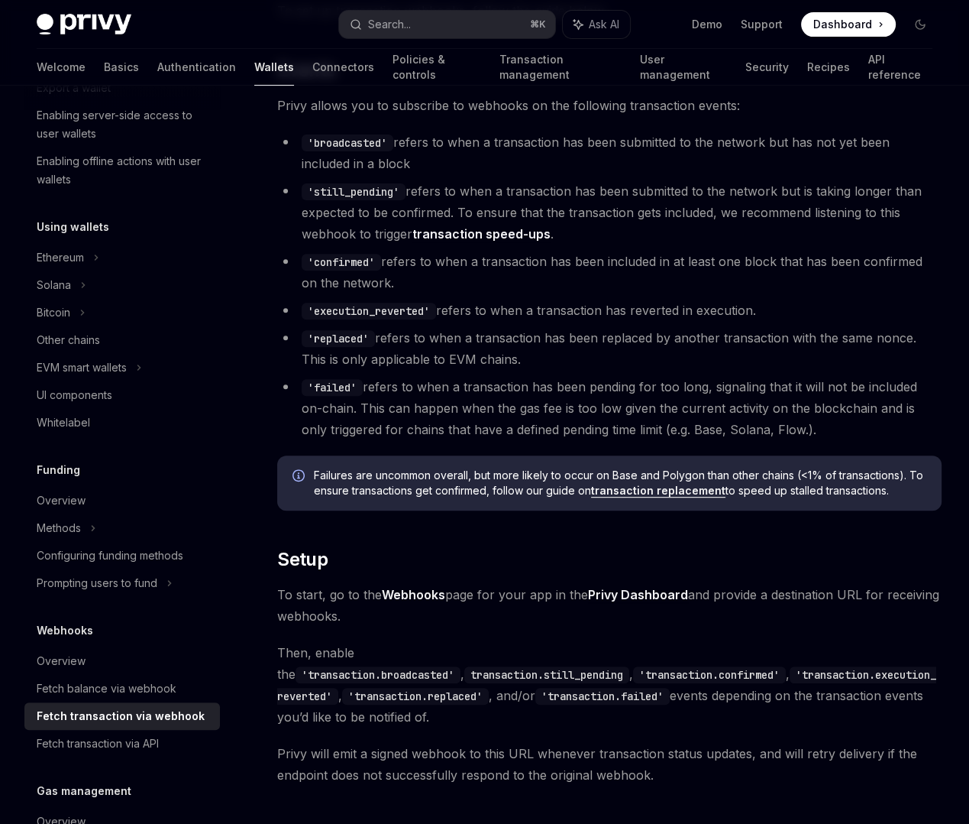
click at [471, 440] on ul "'broadcasted' refers to when a transaction has been submitted to the network bu…" at bounding box center [609, 285] width 665 height 309
click at [322, 347] on code "'replaced'" at bounding box center [338, 338] width 73 height 17
copy code "replaced"
click at [399, 319] on code "'execution_reverted'" at bounding box center [369, 311] width 134 height 17
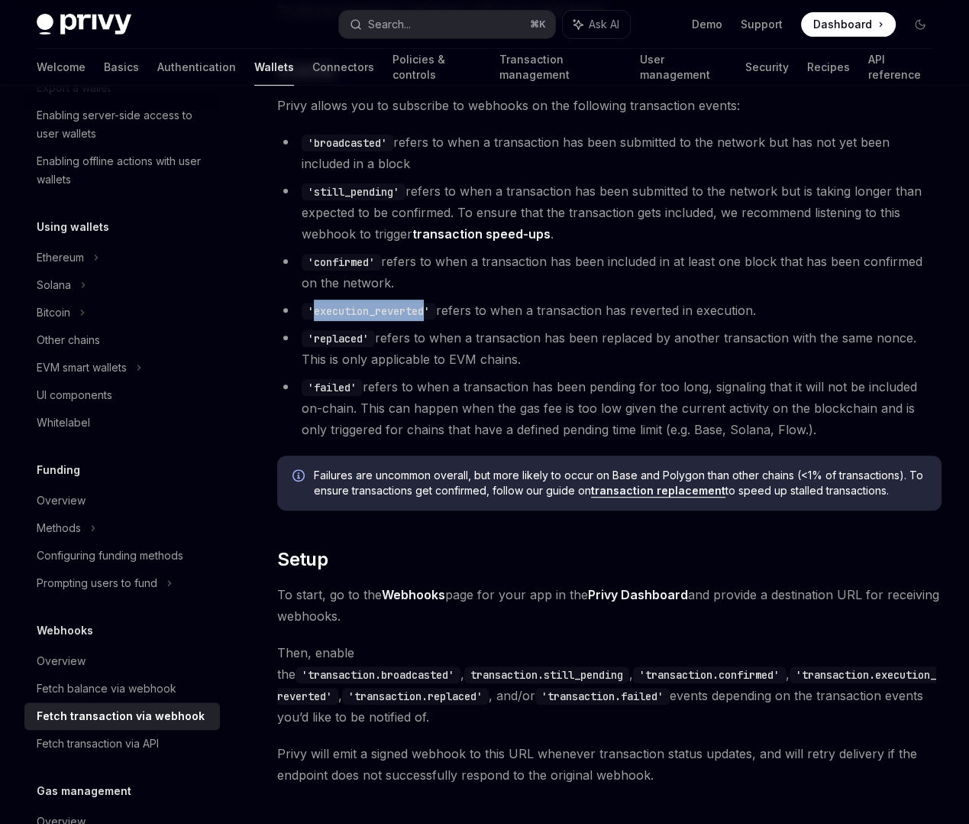
click at [399, 319] on code "'execution_reverted'" at bounding box center [369, 311] width 134 height 17
click at [525, 440] on ul "'broadcasted' refers to when a transaction has been submitted to the network bu…" at bounding box center [609, 285] width 665 height 309
click at [371, 321] on li "'execution_reverted' refers to when a transaction has reverted in execution." at bounding box center [609, 309] width 665 height 21
click at [354, 319] on code "'execution_reverted'" at bounding box center [369, 311] width 134 height 17
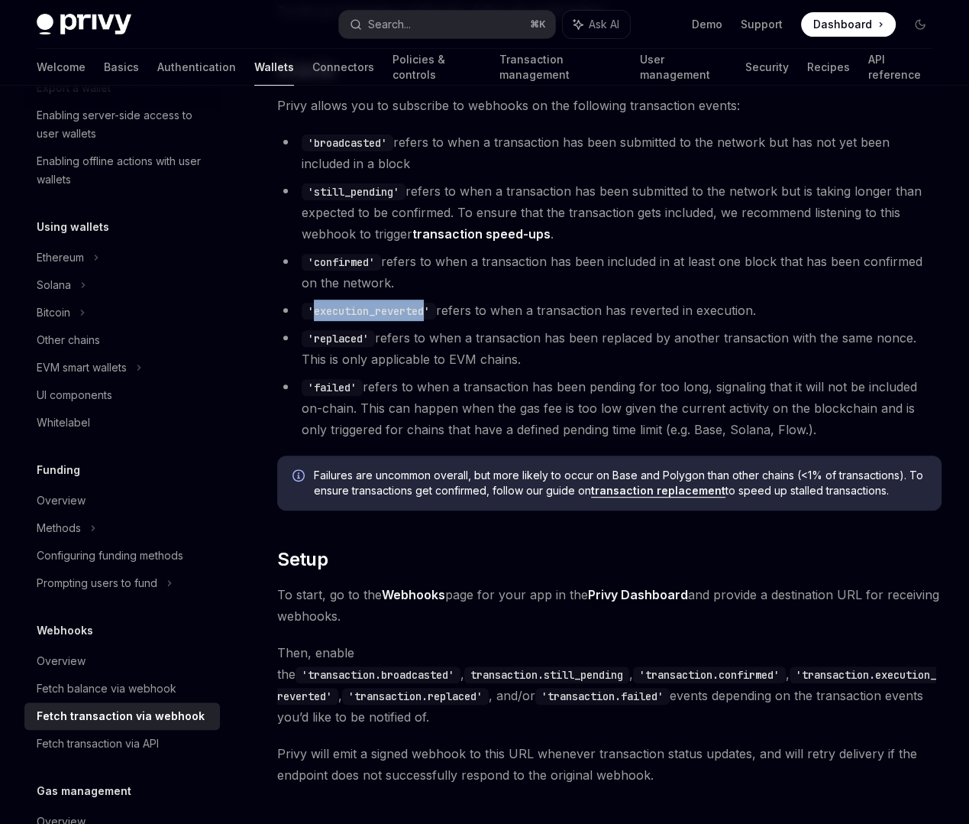
click at [354, 319] on code "'execution_reverted'" at bounding box center [369, 311] width 134 height 17
click at [341, 293] on li "'confirmed' refers to when a transaction has been included in at least one bloc…" at bounding box center [609, 272] width 665 height 43
click at [342, 270] on code "'confirmed'" at bounding box center [341, 262] width 79 height 17
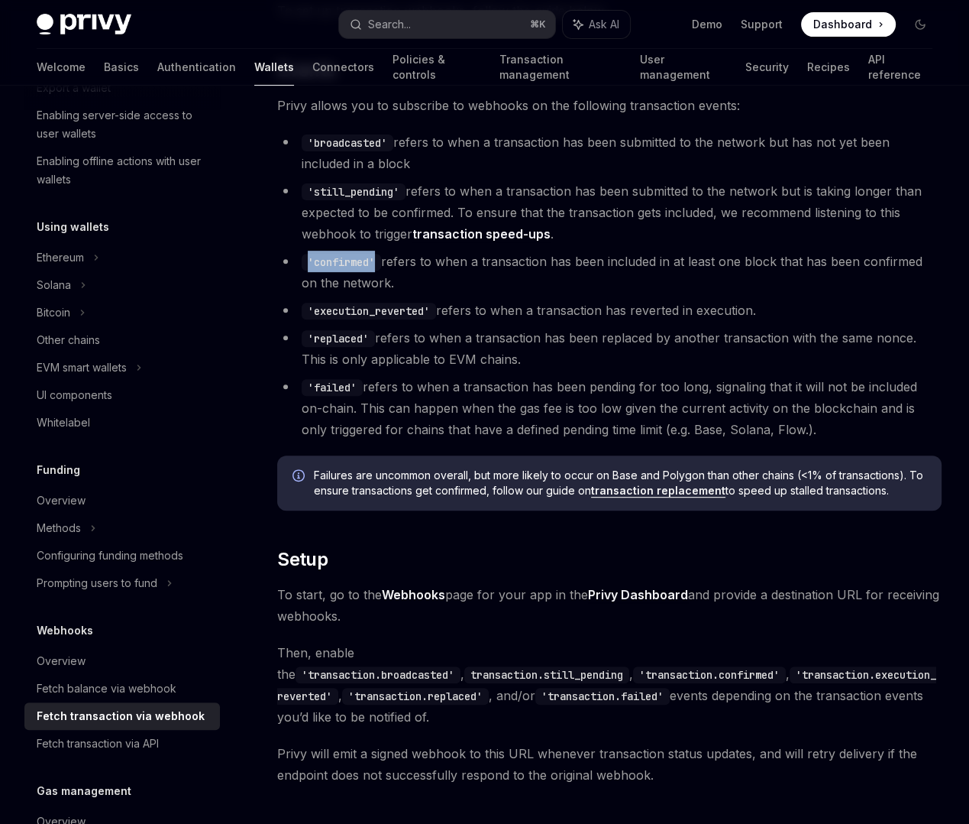
drag, startPoint x: 310, startPoint y: 448, endPoint x: 386, endPoint y: 446, distance: 75.7
click at [386, 293] on li "'confirmed' refers to when a transaction has been included in at least one bloc…" at bounding box center [609, 272] width 665 height 43
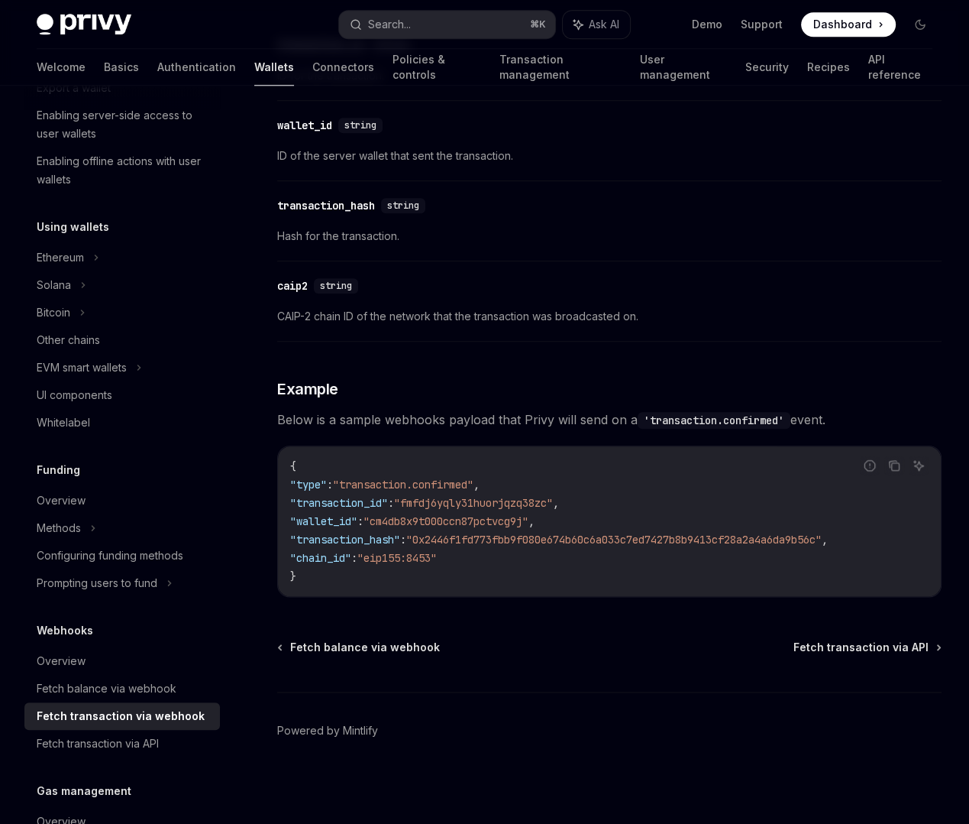
scroll to position [1734, 0]
click at [106, 746] on div "Fetch transaction via API" at bounding box center [98, 743] width 122 height 18
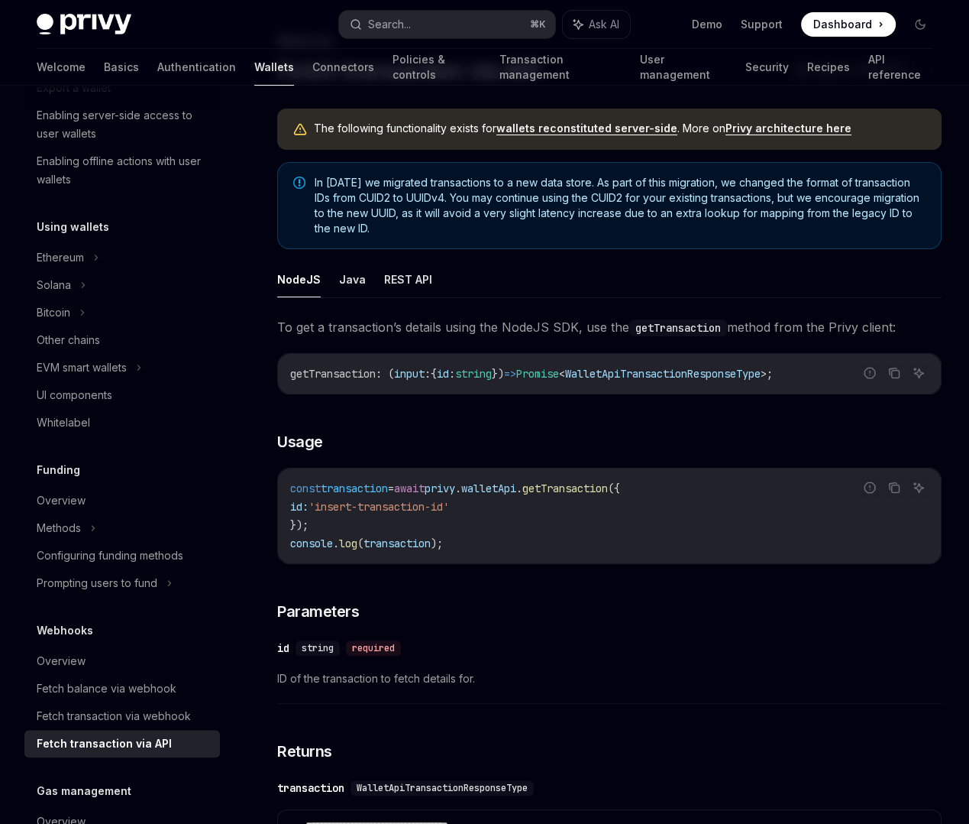
scroll to position [0, 187]
click at [409, 297] on button "REST API" at bounding box center [408, 279] width 48 height 36
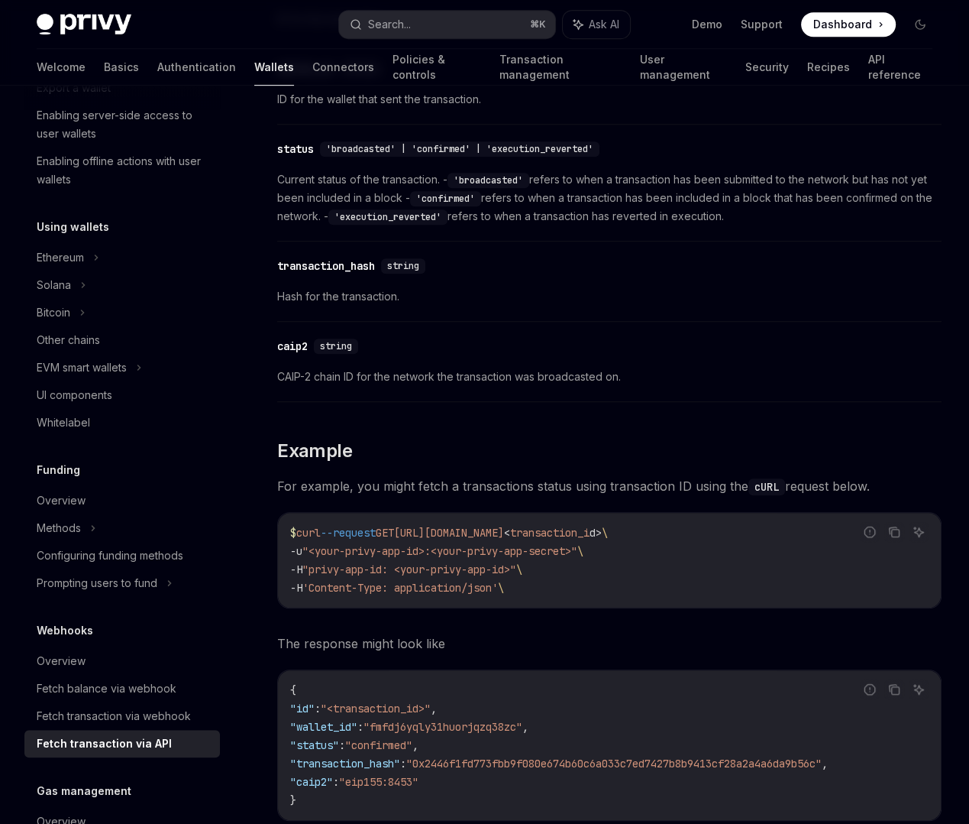
scroll to position [659, 0]
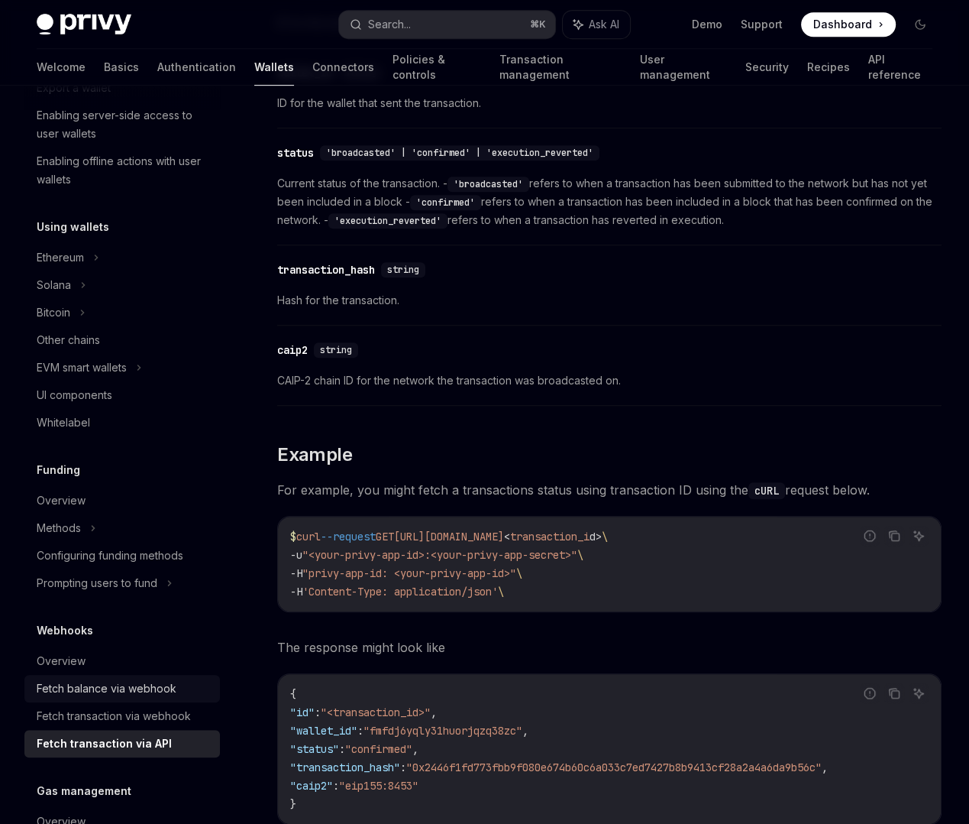
click at [82, 675] on link "Fetch balance via webhook" at bounding box center [122, 689] width 196 height 28
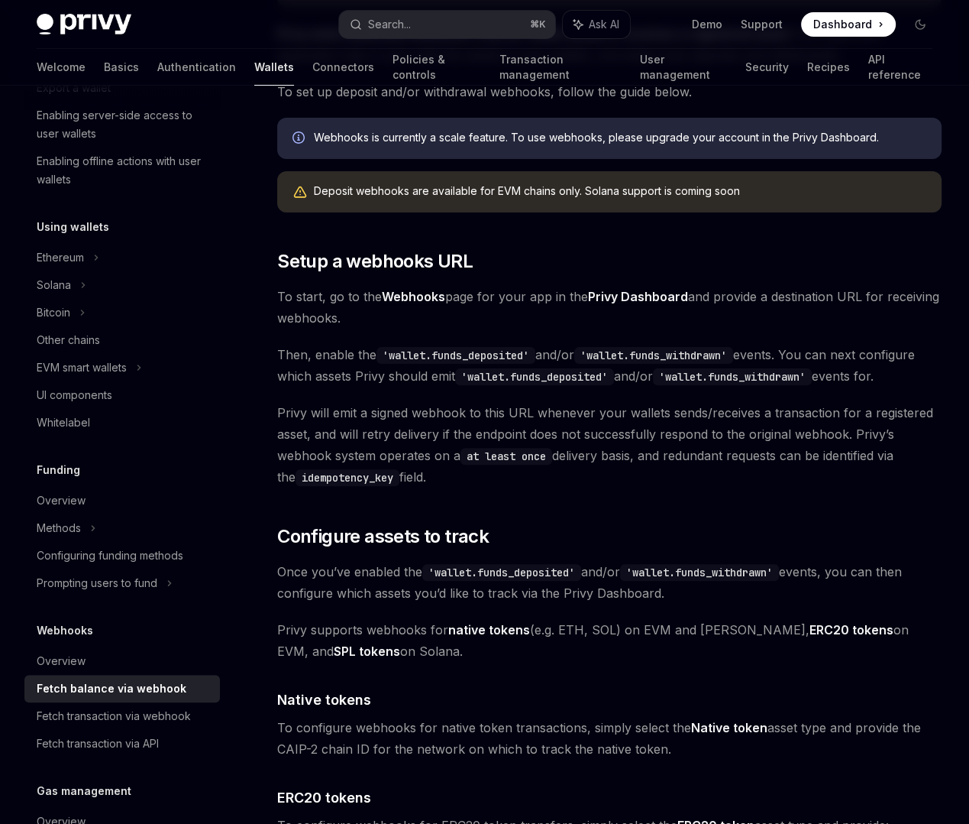
scroll to position [238, 0]
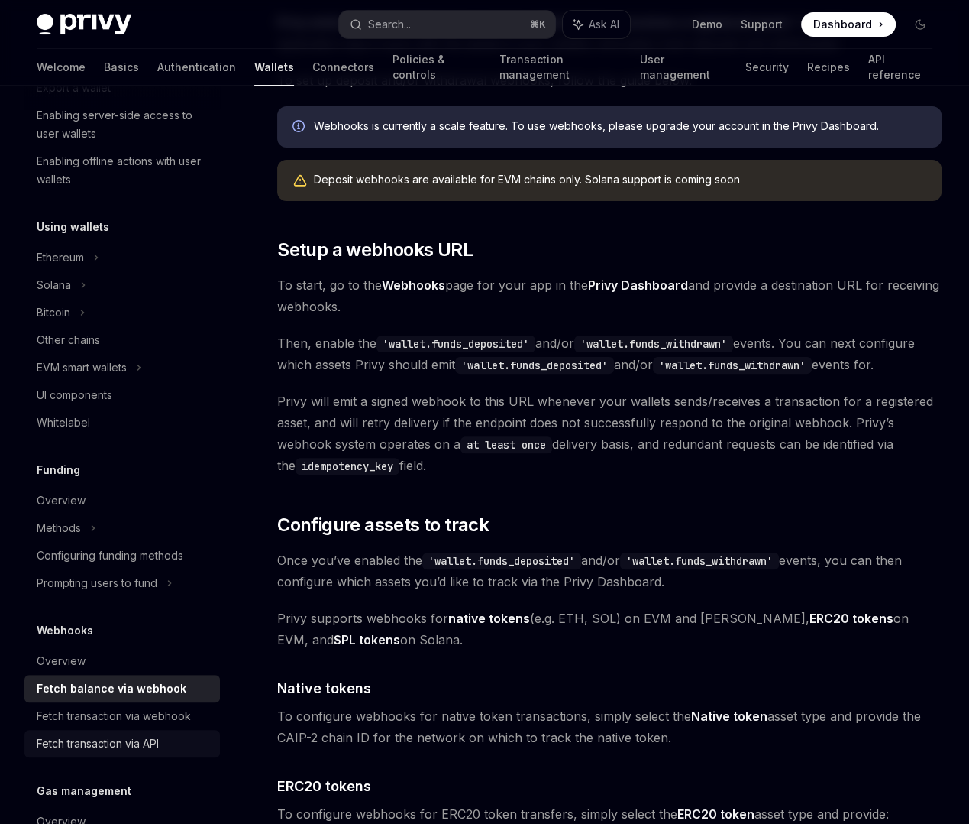
click at [118, 739] on div "Fetch transaction via API" at bounding box center [98, 743] width 122 height 18
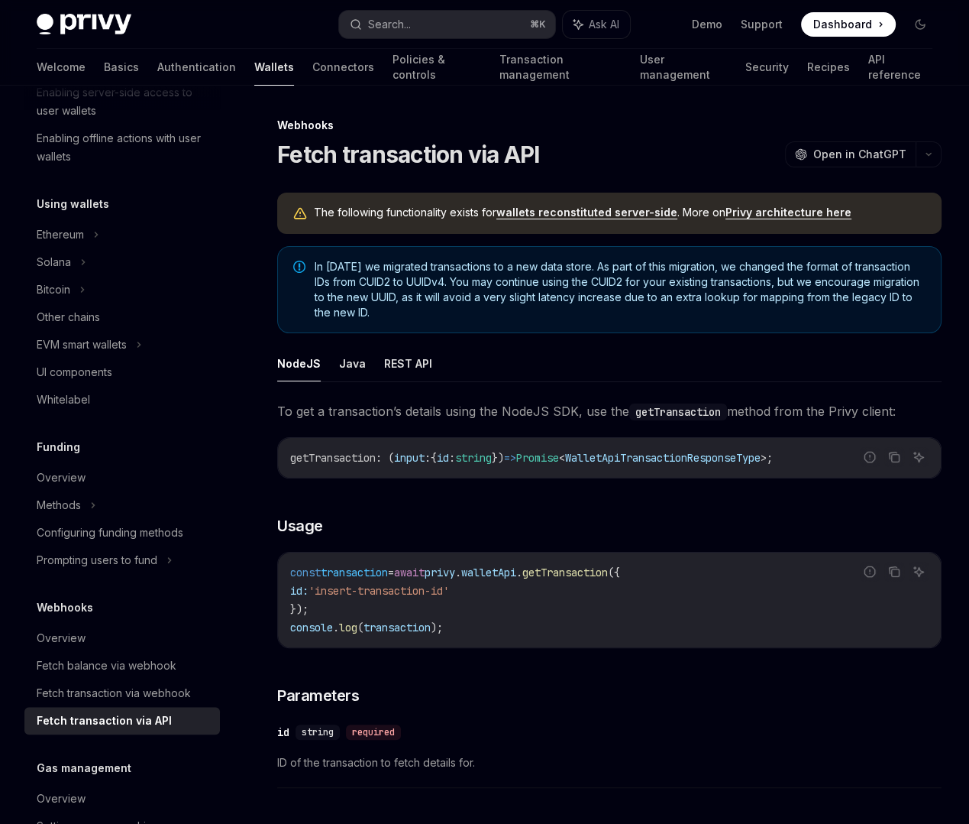
scroll to position [15, 0]
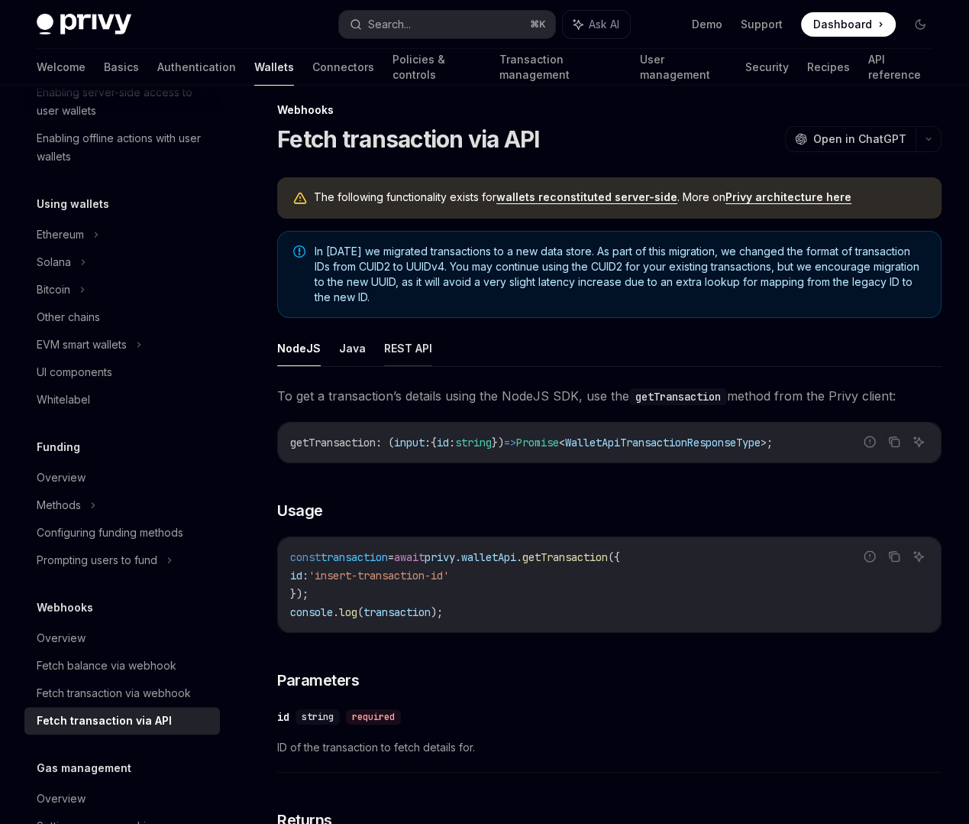
click at [389, 366] on button "REST API" at bounding box center [408, 348] width 48 height 36
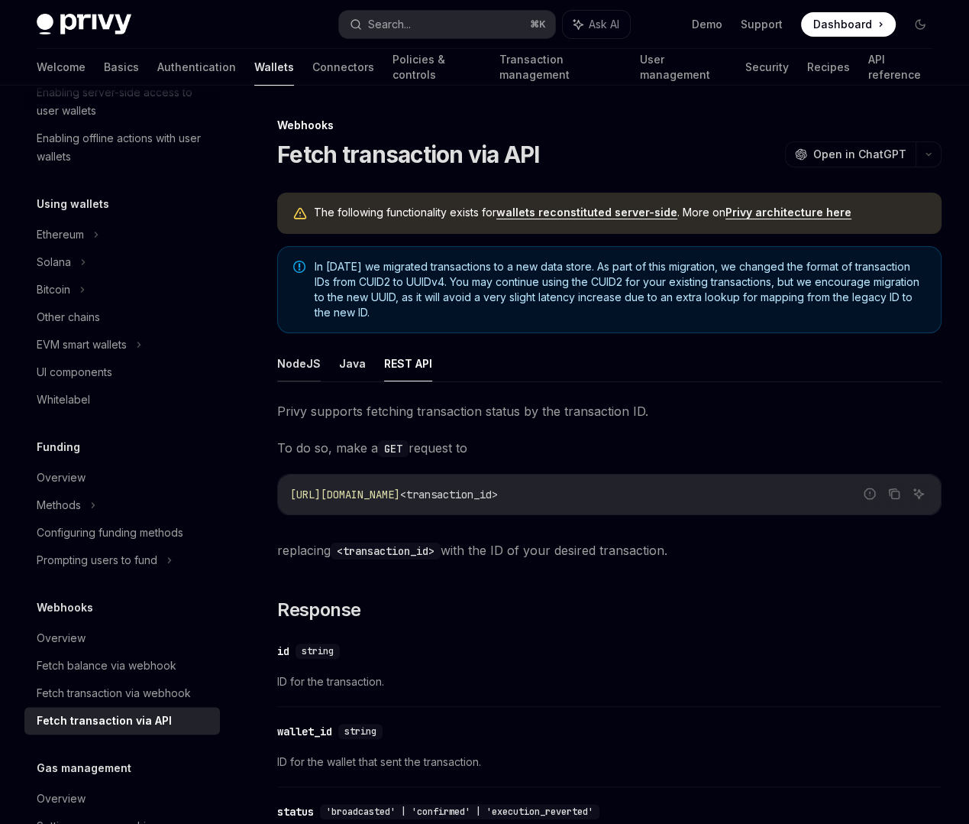
click at [295, 381] on button "NodeJS" at bounding box center [299, 363] width 44 height 36
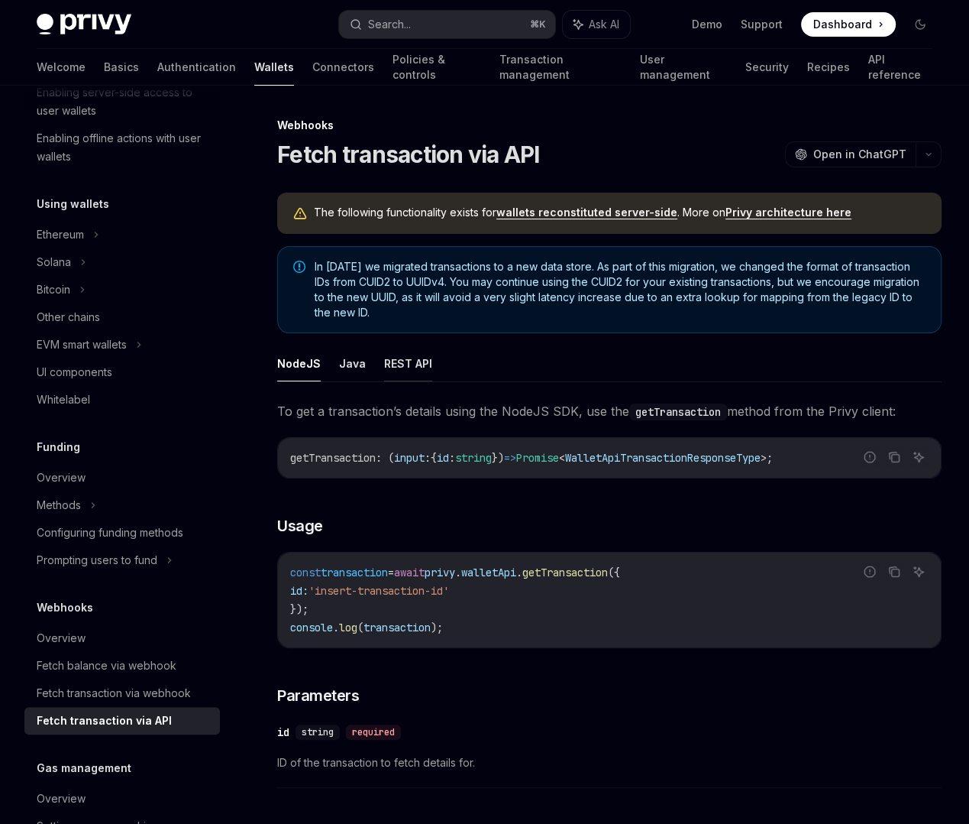
click at [413, 381] on button "REST API" at bounding box center [408, 363] width 48 height 36
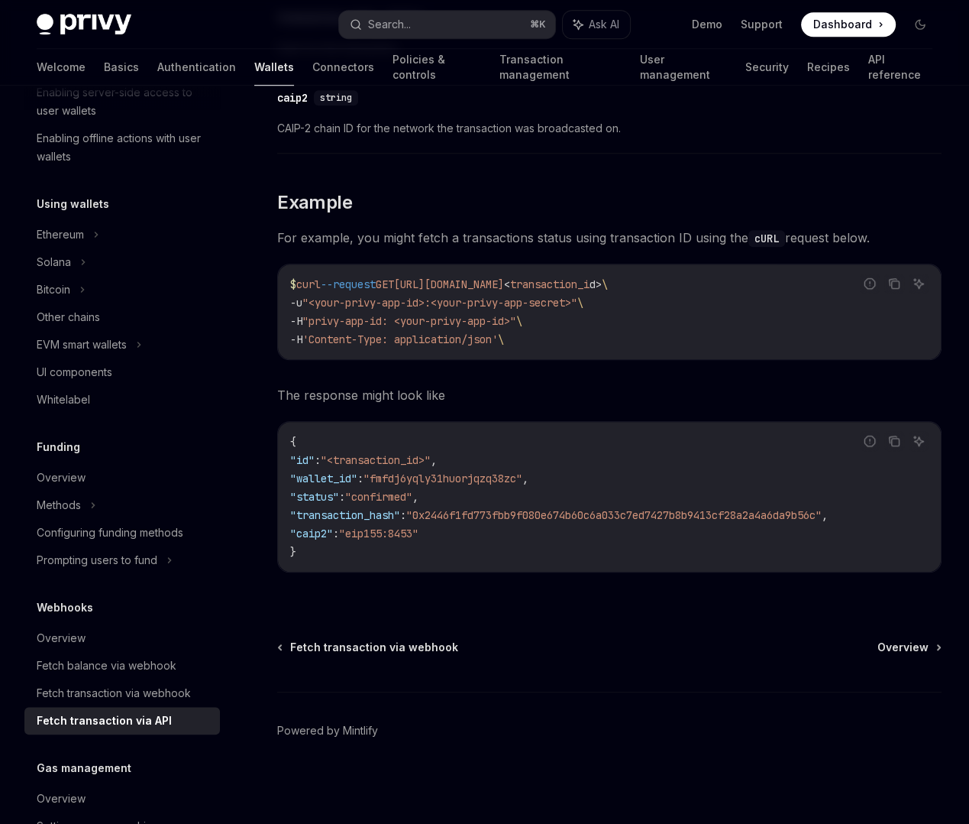
scroll to position [1071, 0]
click at [150, 696] on div "Fetch transaction via webhook" at bounding box center [114, 693] width 154 height 18
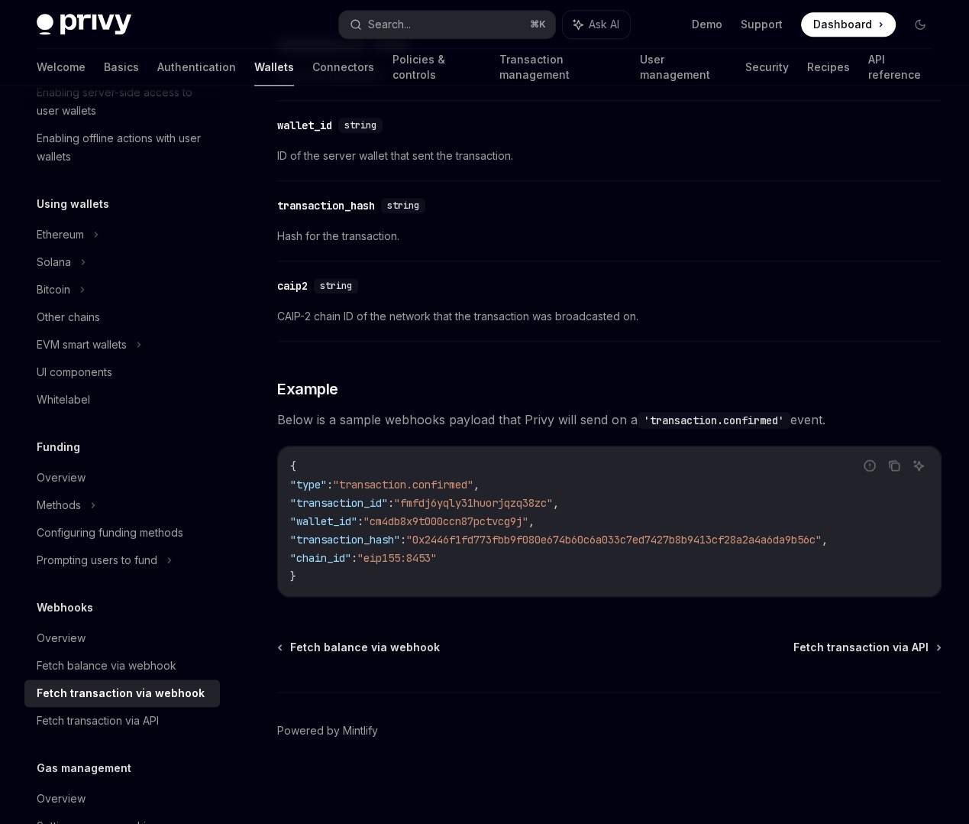
scroll to position [1765, 0]
type textarea "*"
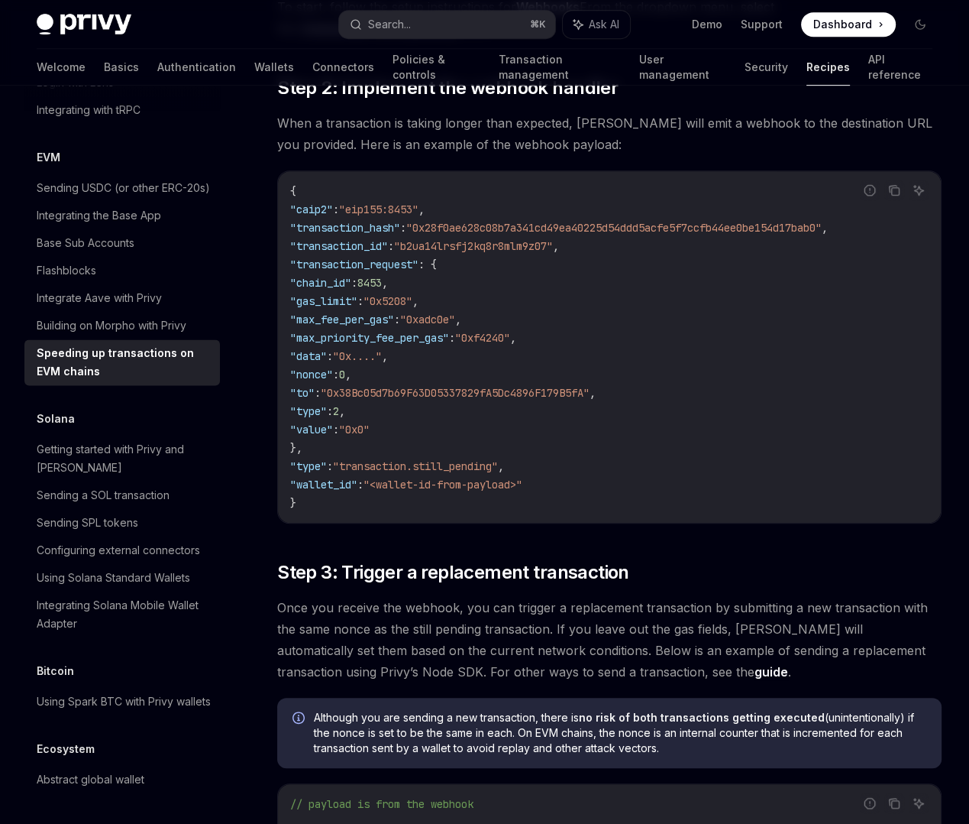
scroll to position [633, 0]
click at [455, 154] on span "When a transaction is taking longer than expected, [PERSON_NAME] will emit a we…" at bounding box center [609, 133] width 665 height 43
click at [0, 0] on link "Step 3: Trigger a replacement transaction" at bounding box center [0, 0] width 0 height 0
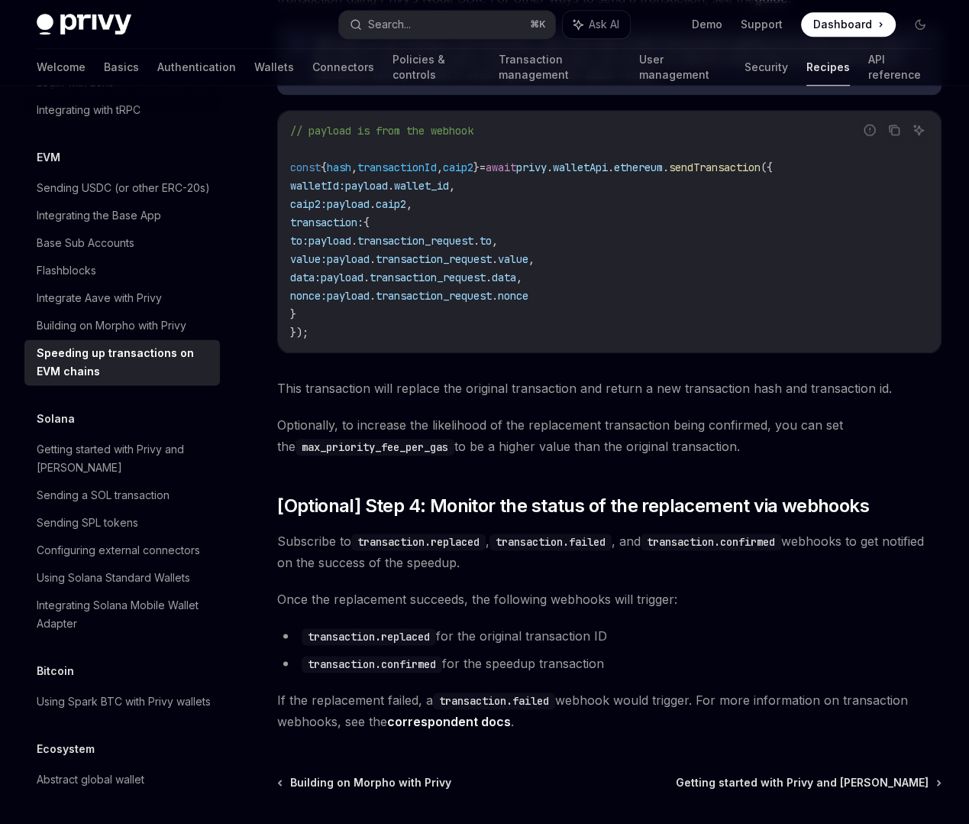
scroll to position [1311, 0]
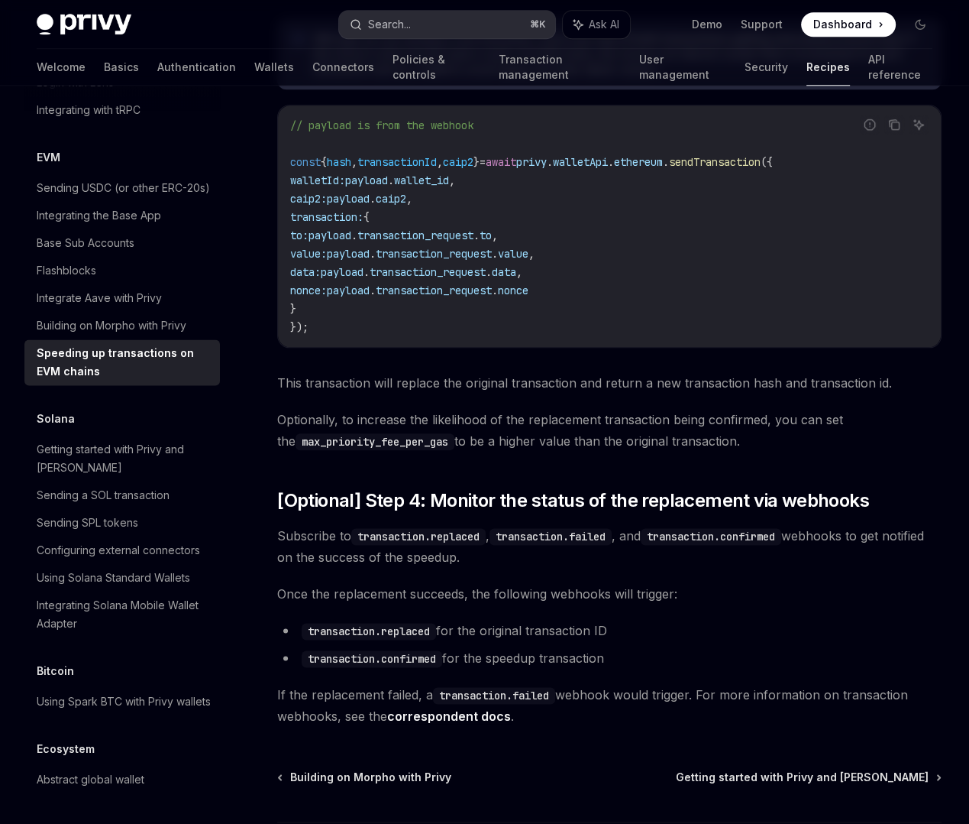
type textarea "*"
